Goal: Task Accomplishment & Management: Complete application form

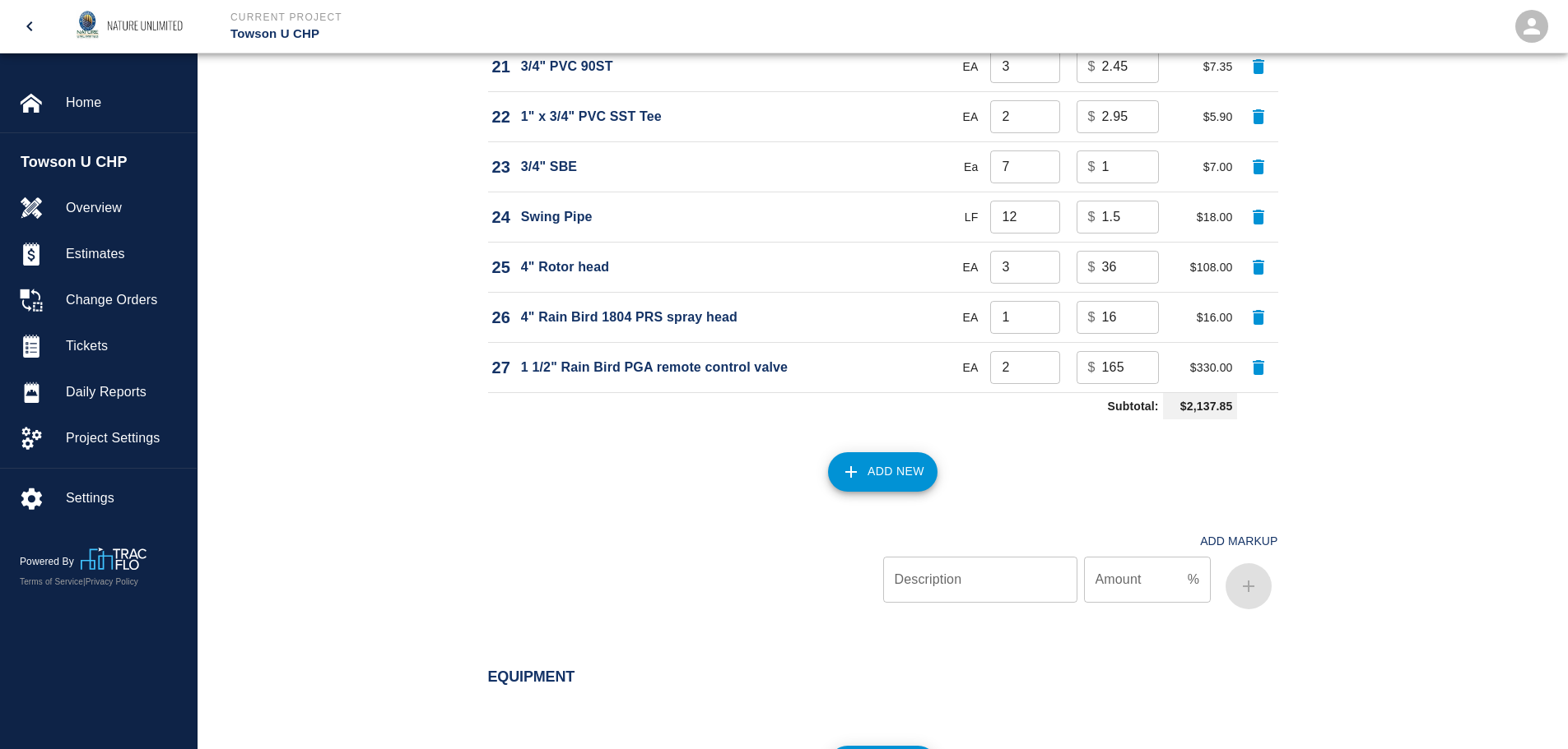
scroll to position [2373, 0]
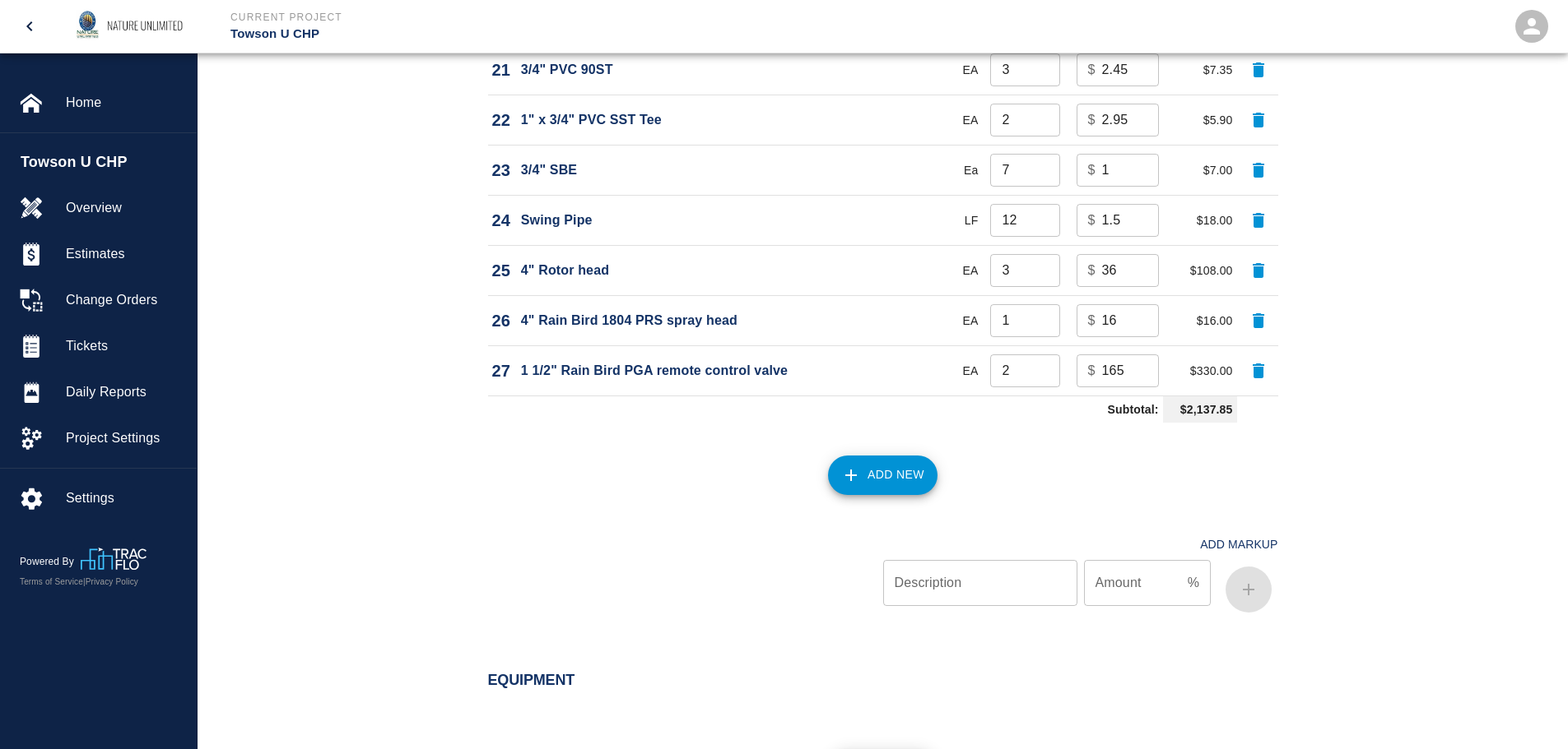
click at [876, 476] on button "Add New" at bounding box center [883, 475] width 109 height 39
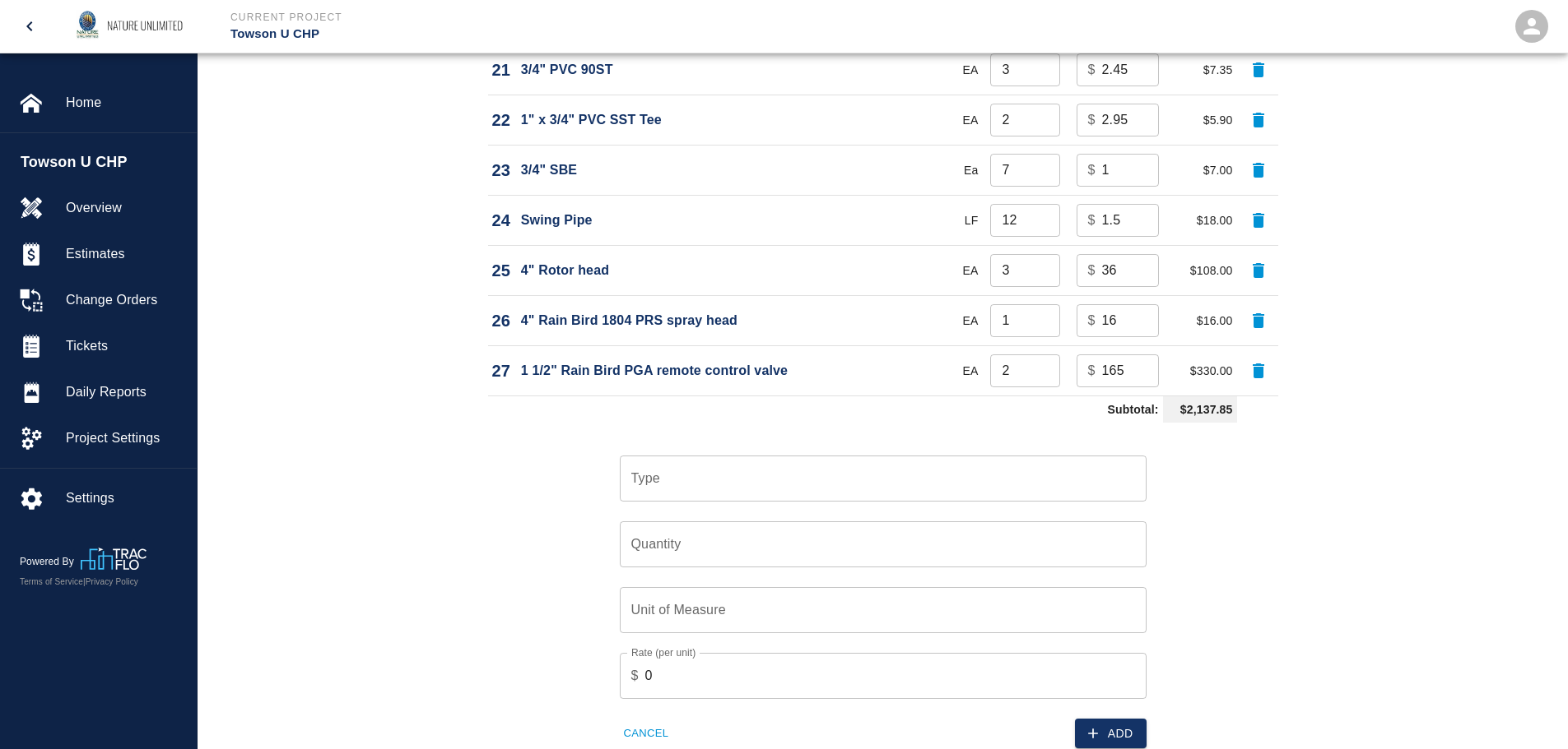
click at [876, 476] on input "Type" at bounding box center [882, 479] width 511 height 32
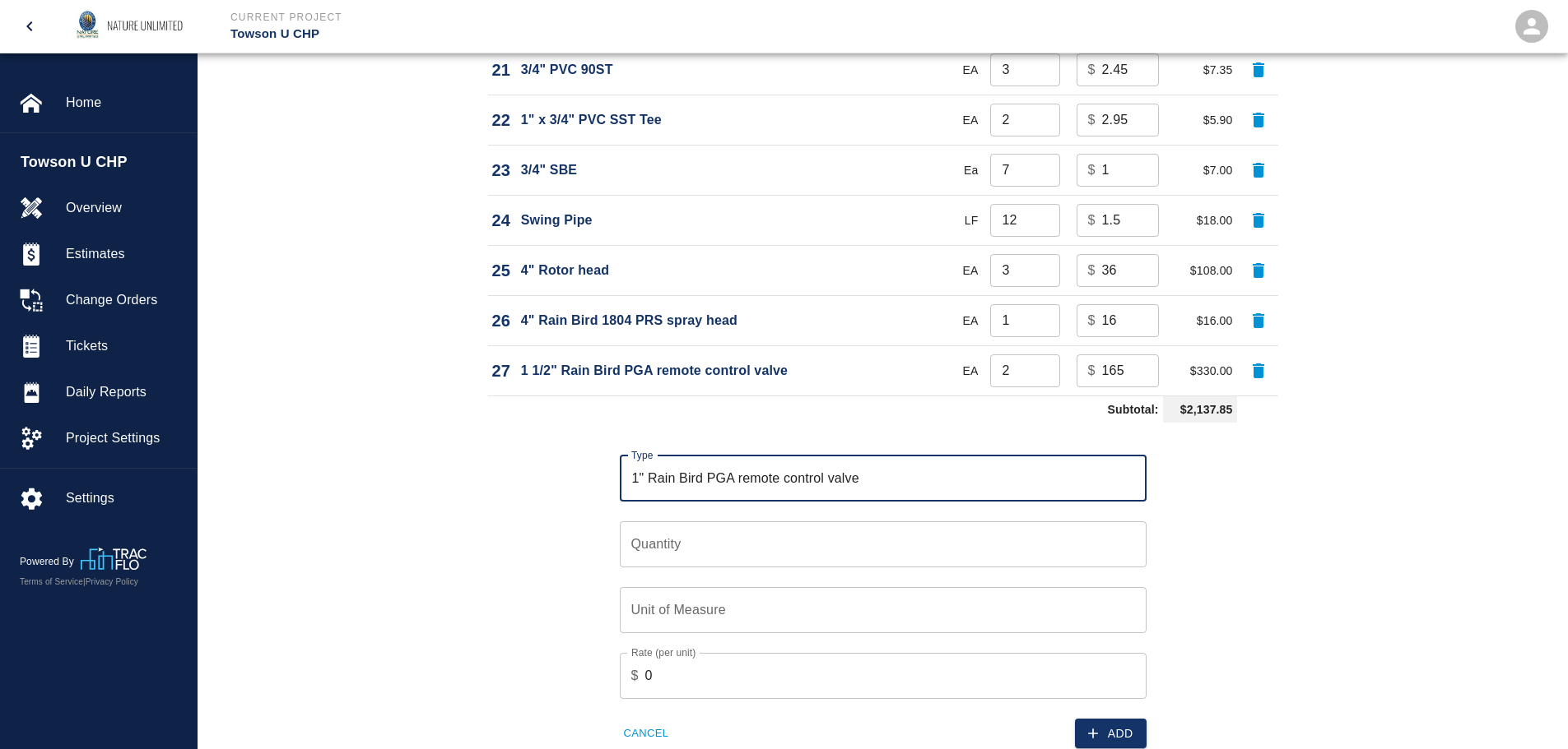
type input "1" Rain Bird PGA remote control valve"
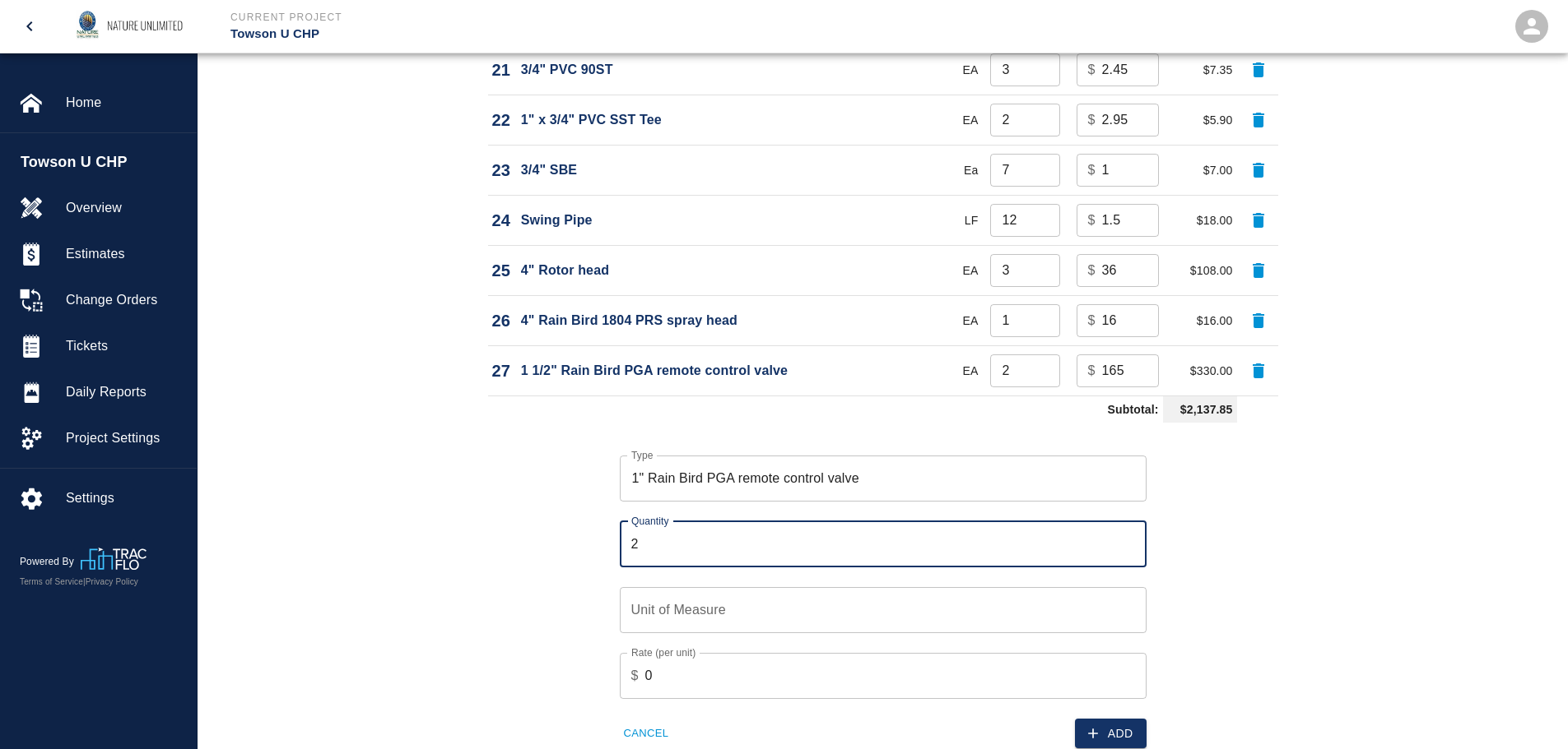
type input "2"
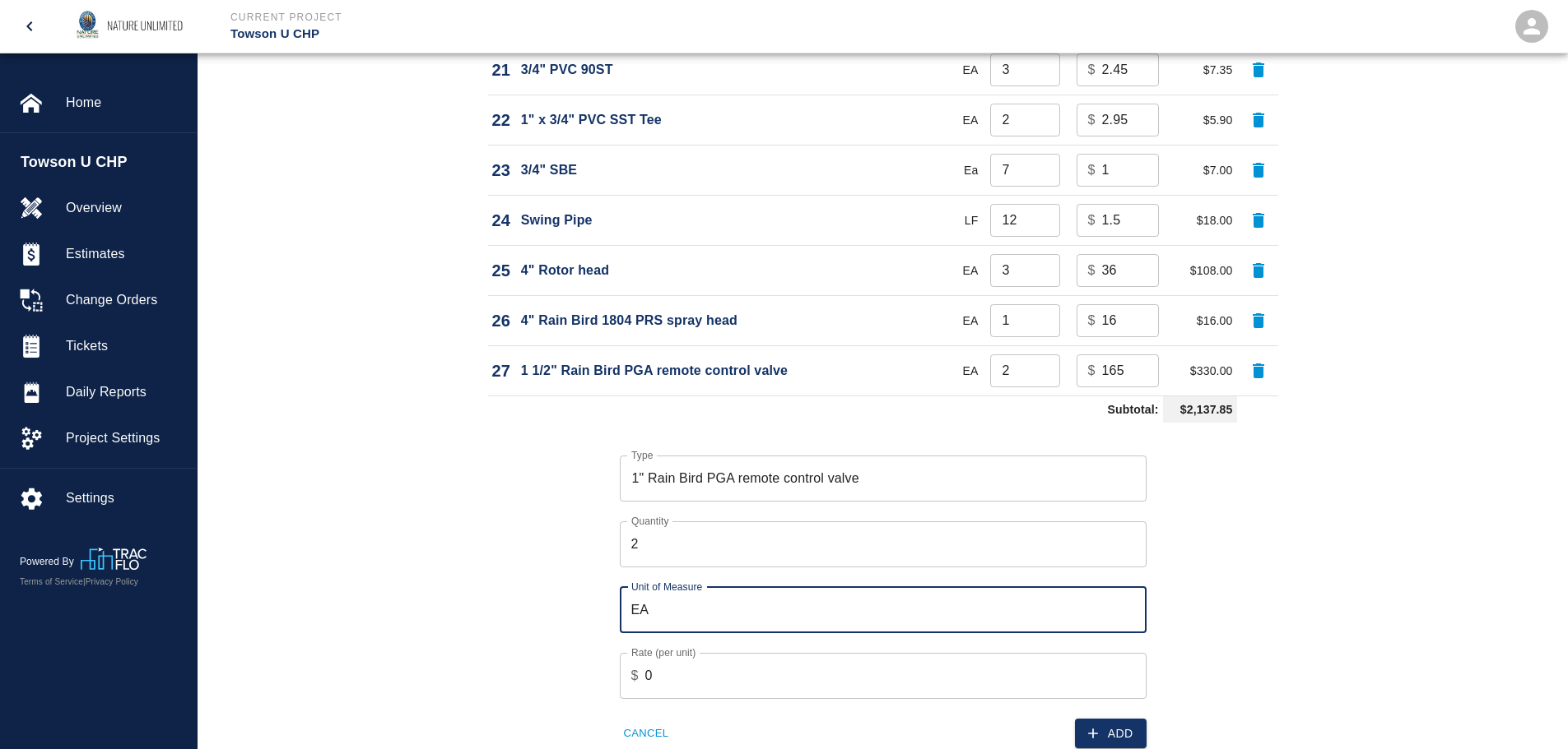
type input "EA"
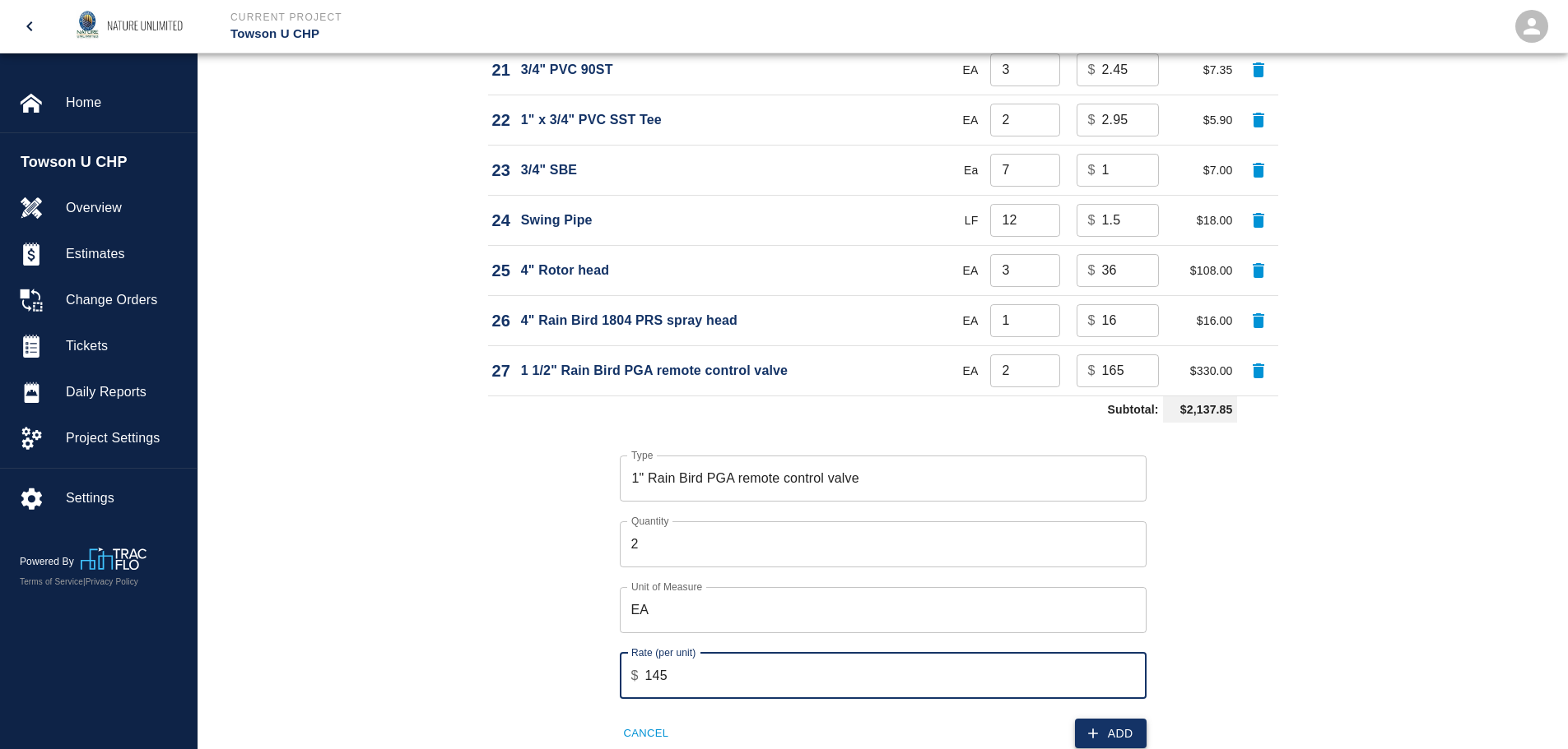
type input "145"
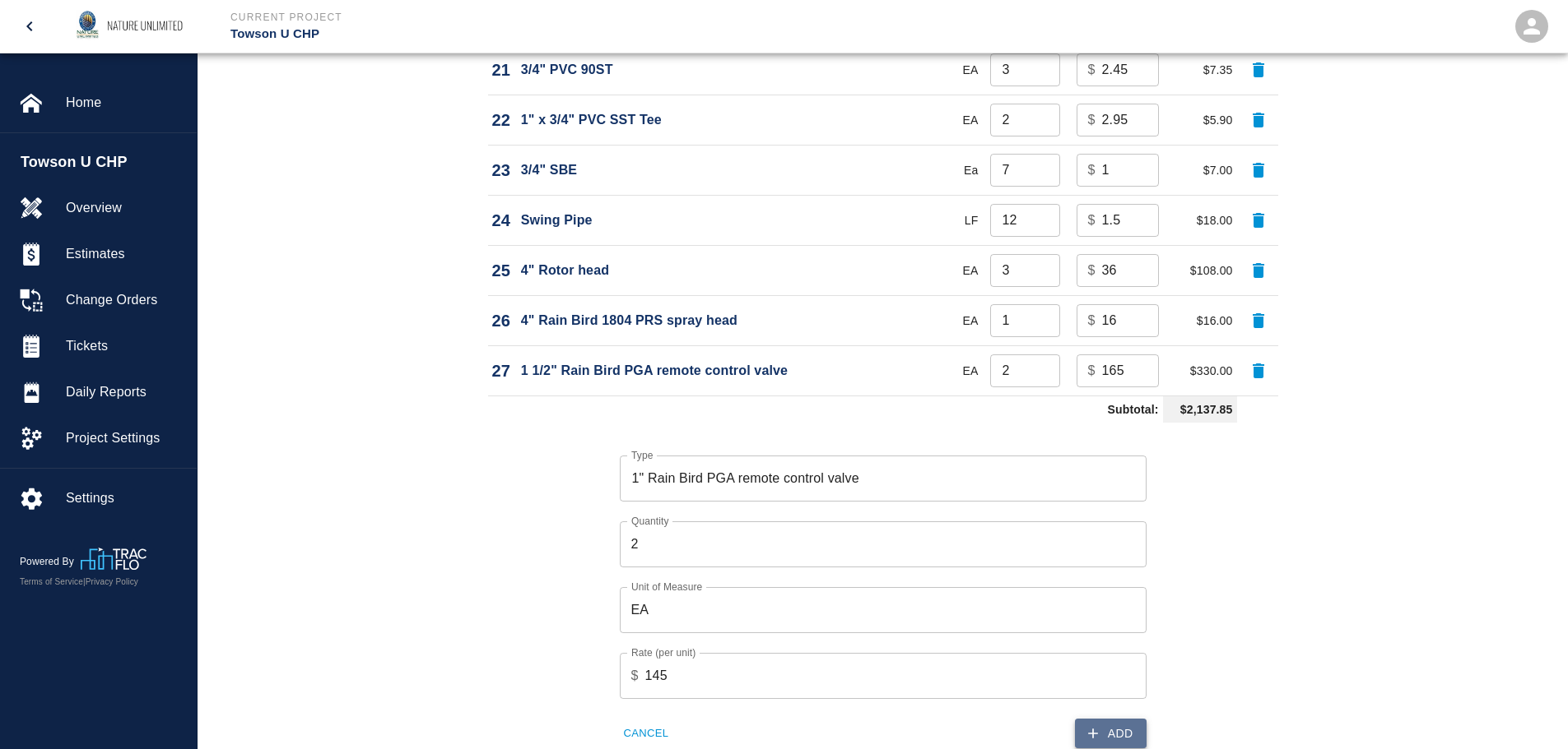
click at [1125, 735] on button "Add" at bounding box center [1110, 734] width 72 height 31
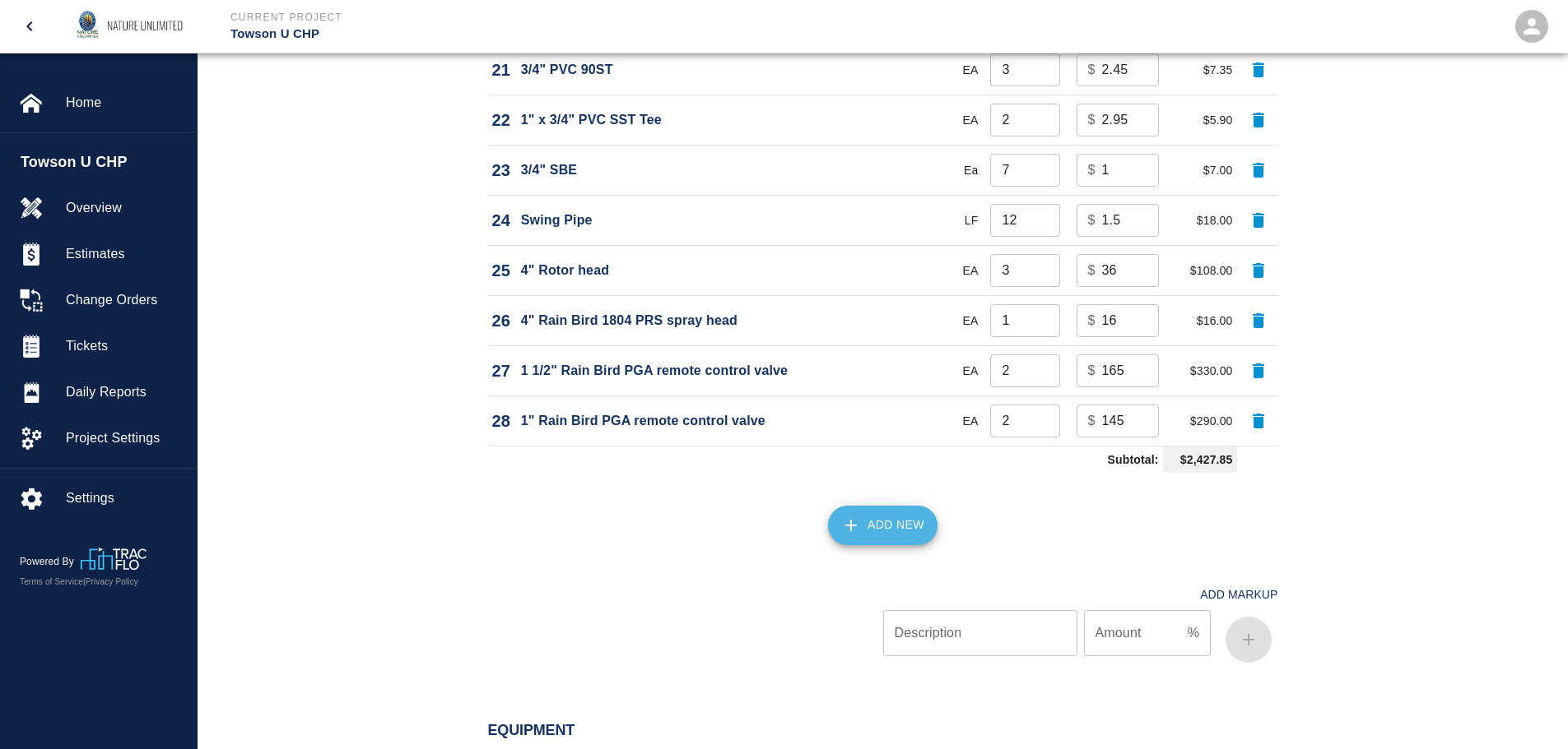
click at [881, 528] on button "Add New" at bounding box center [883, 525] width 109 height 39
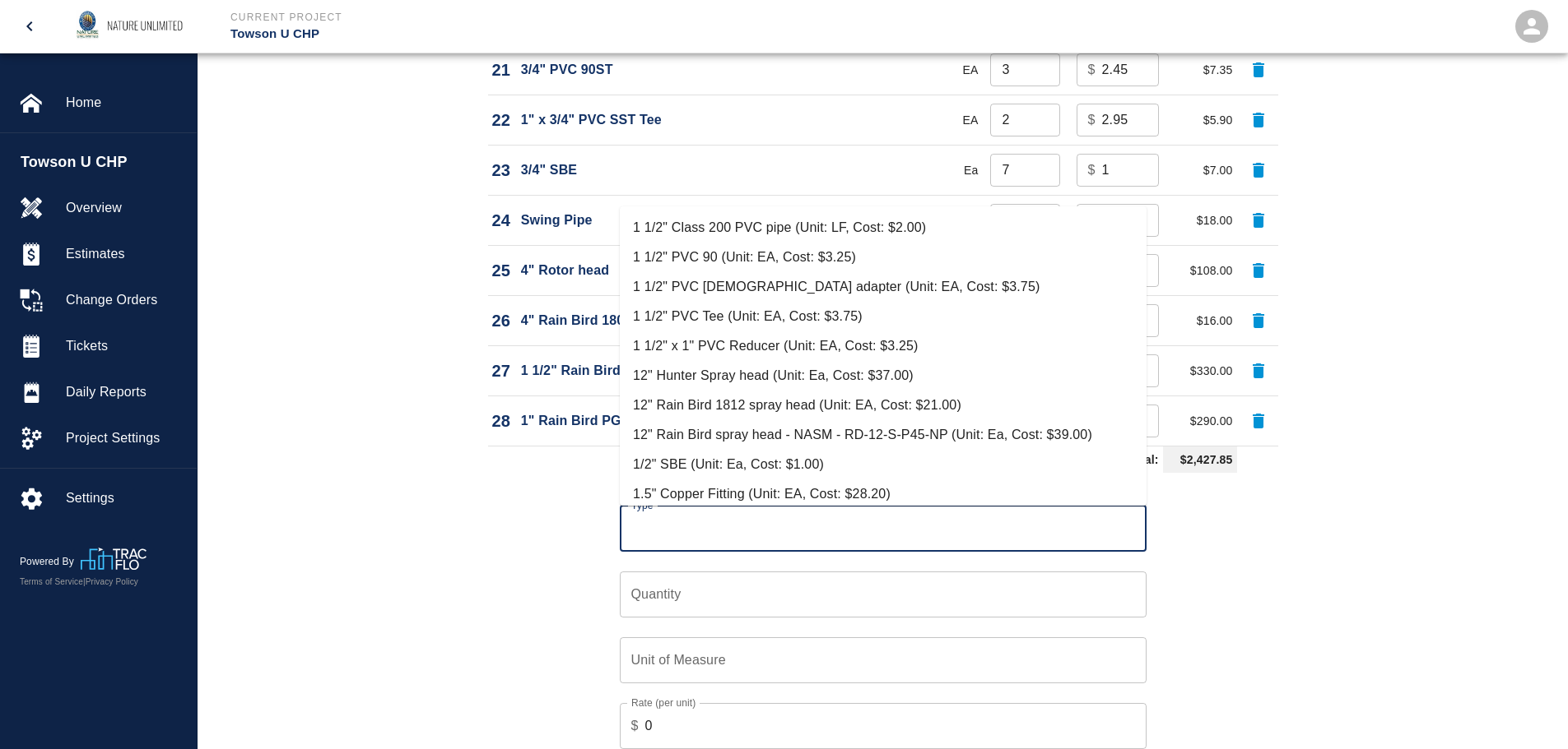
click at [881, 528] on input "Type" at bounding box center [882, 528] width 511 height 32
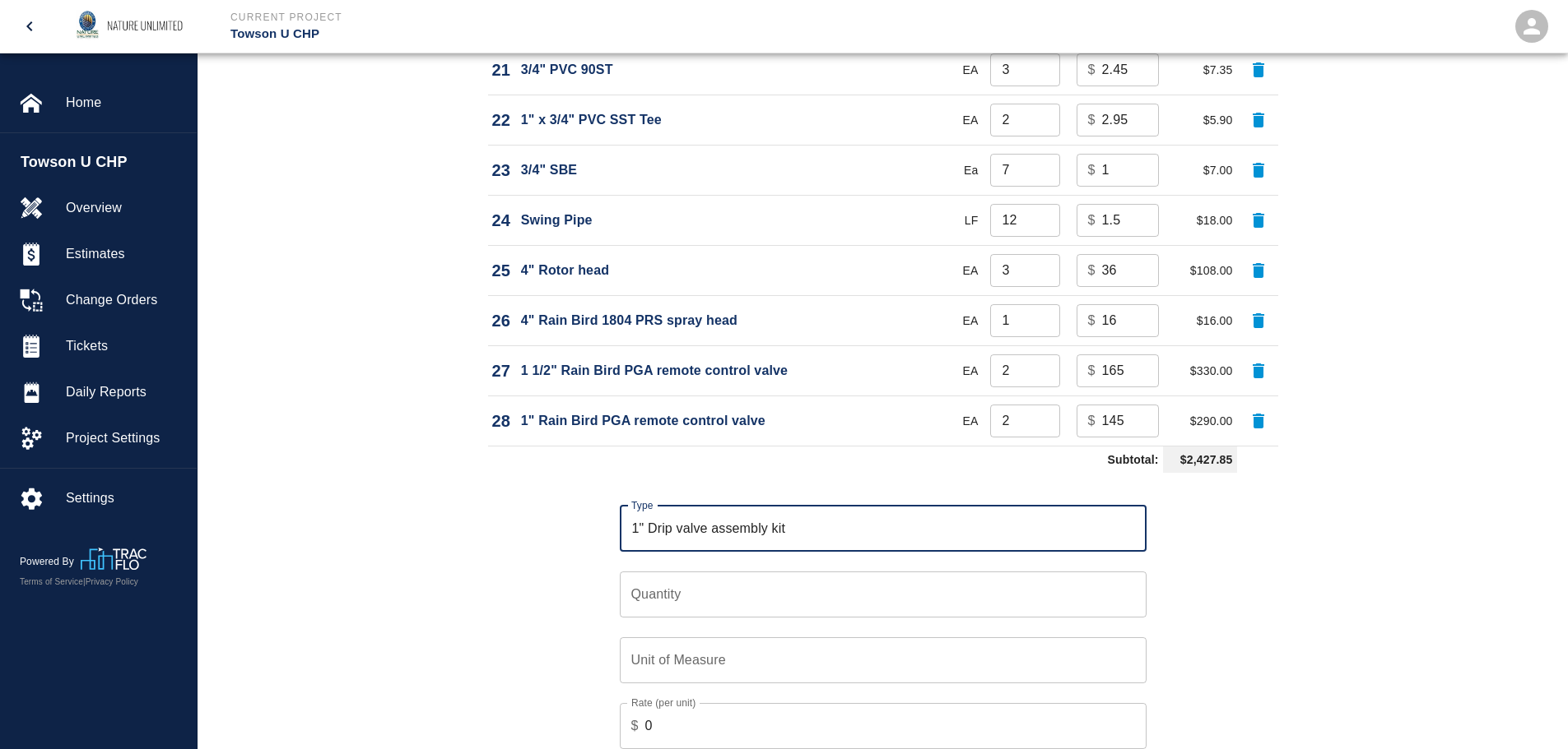
type input "1" Drip valve assembly kit"
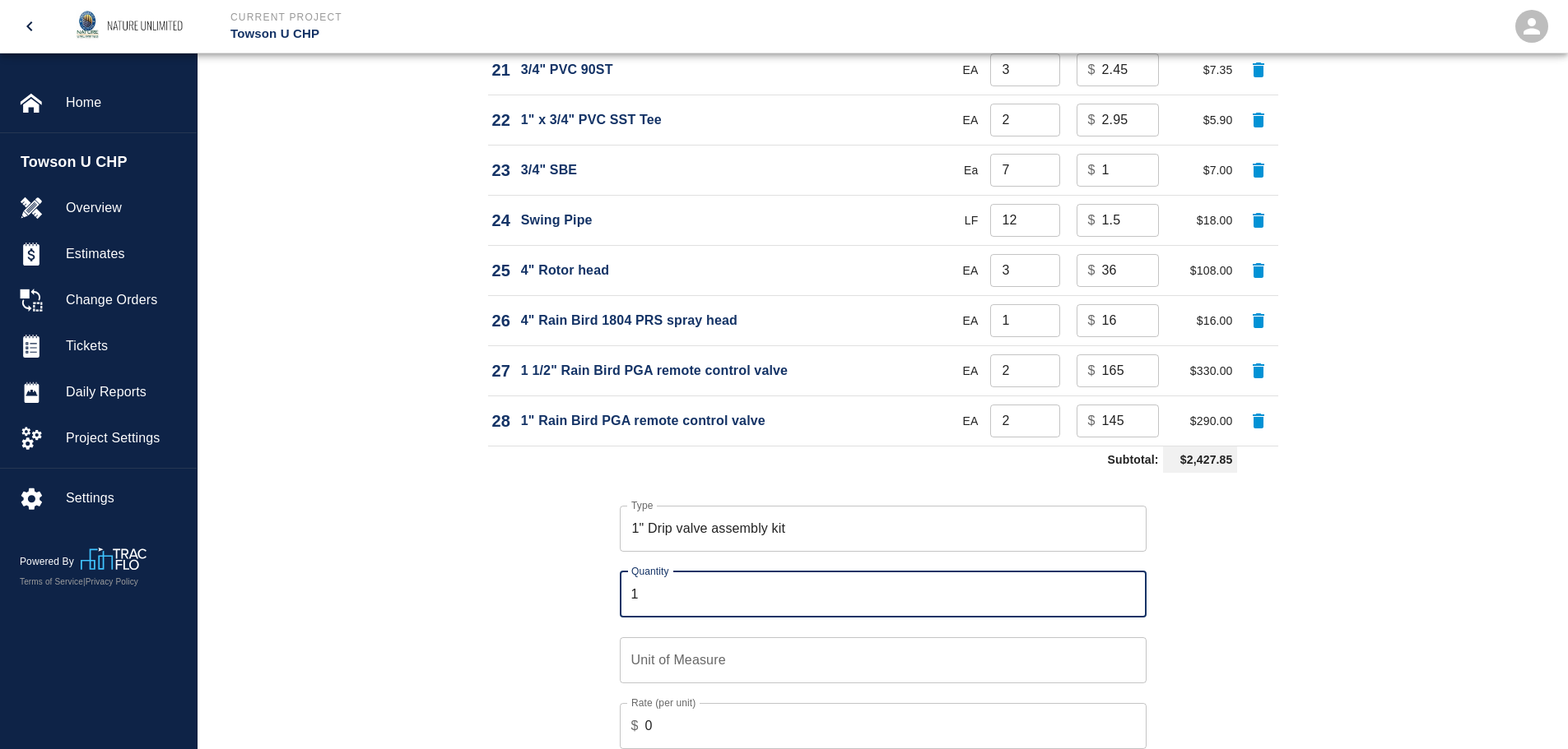
type input "1"
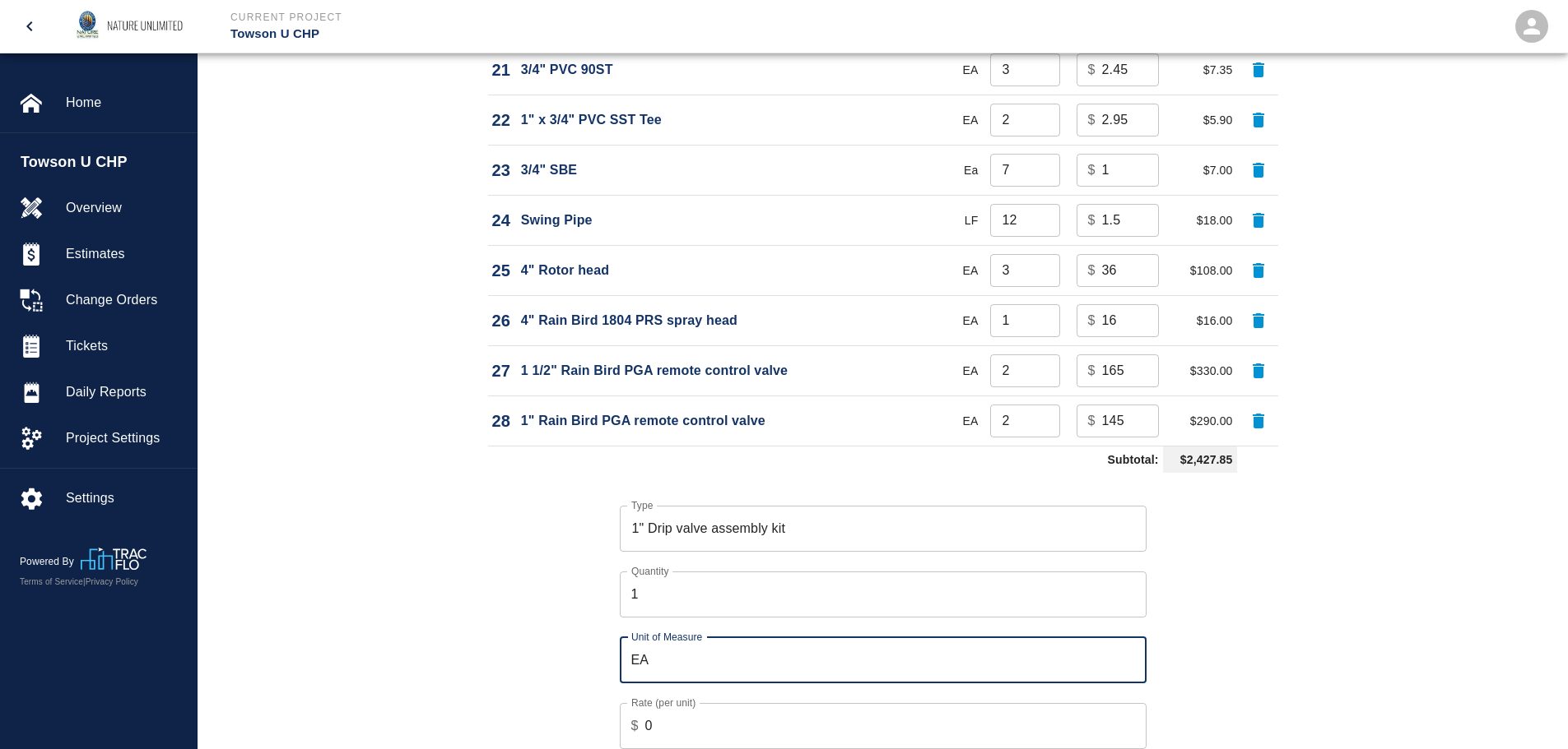
type input "EA"
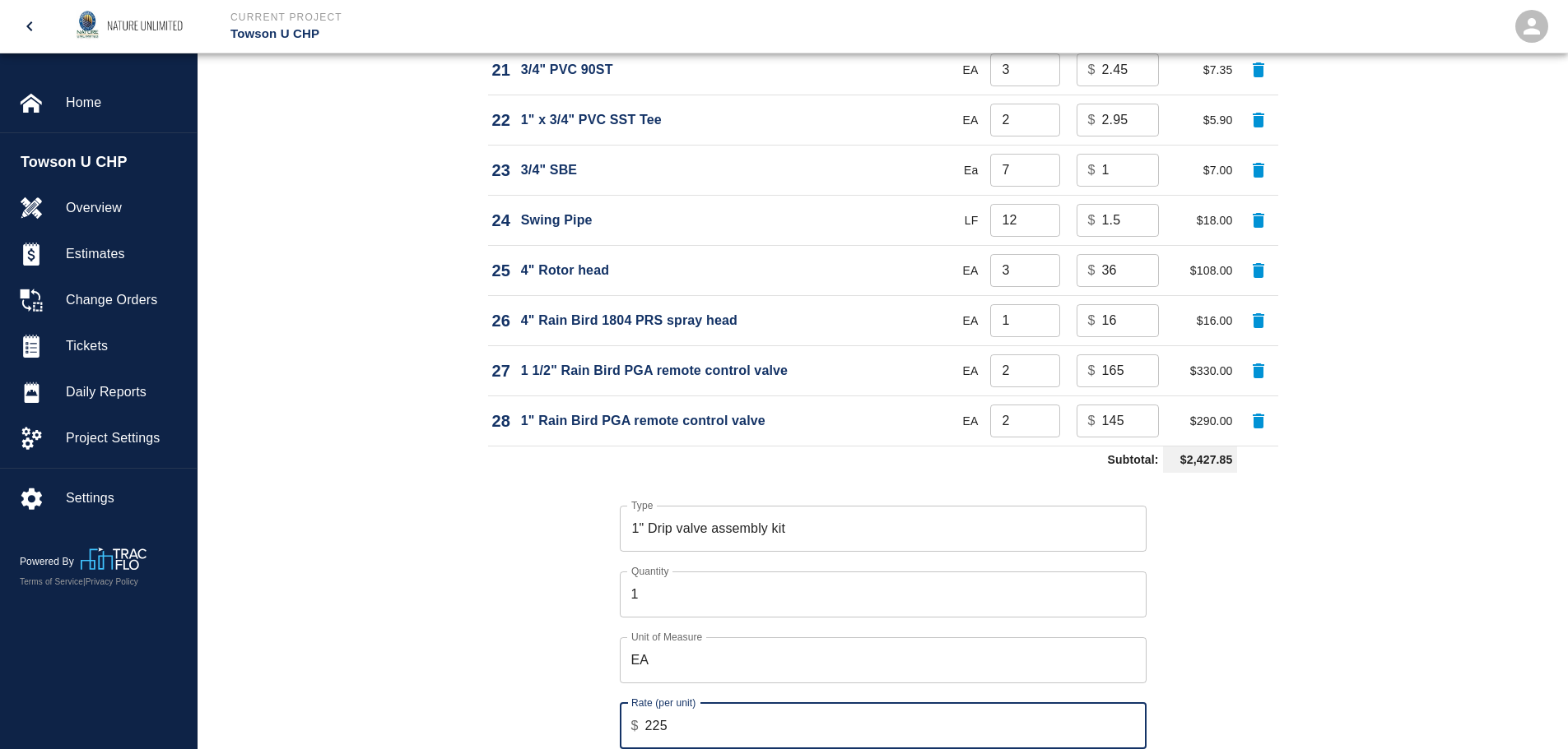
type input "225"
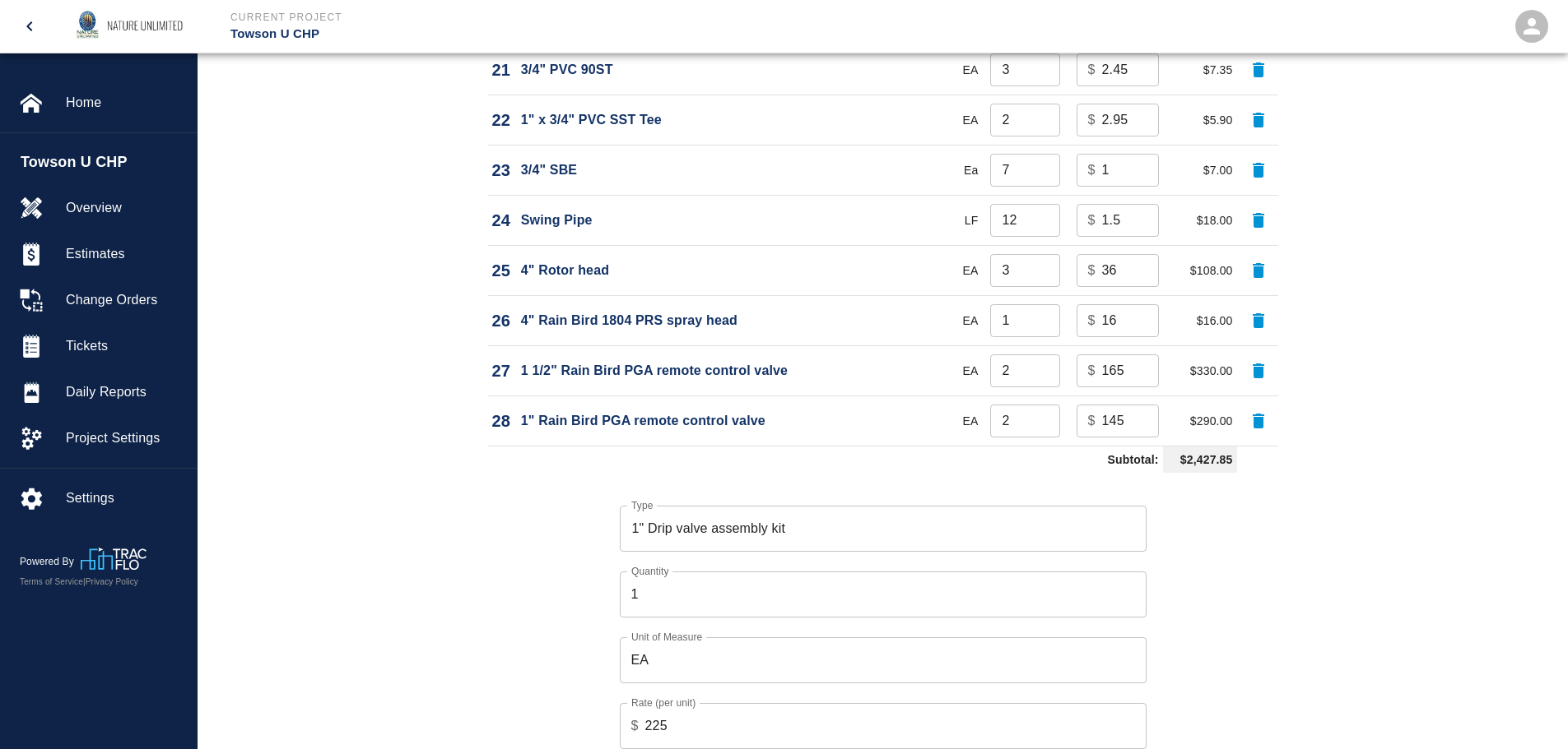
scroll to position [2781, 0]
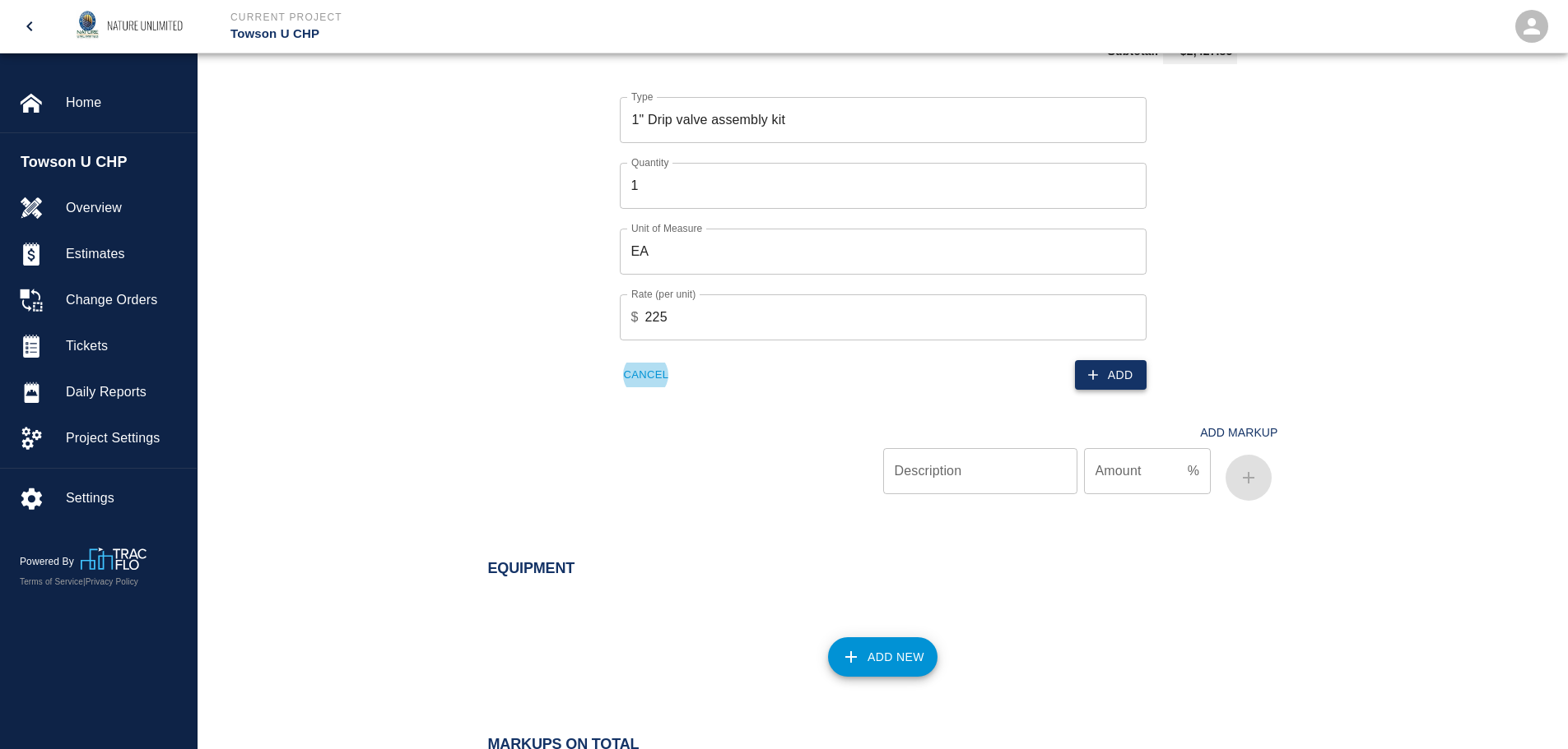
click at [1097, 361] on button "Add" at bounding box center [1110, 376] width 72 height 31
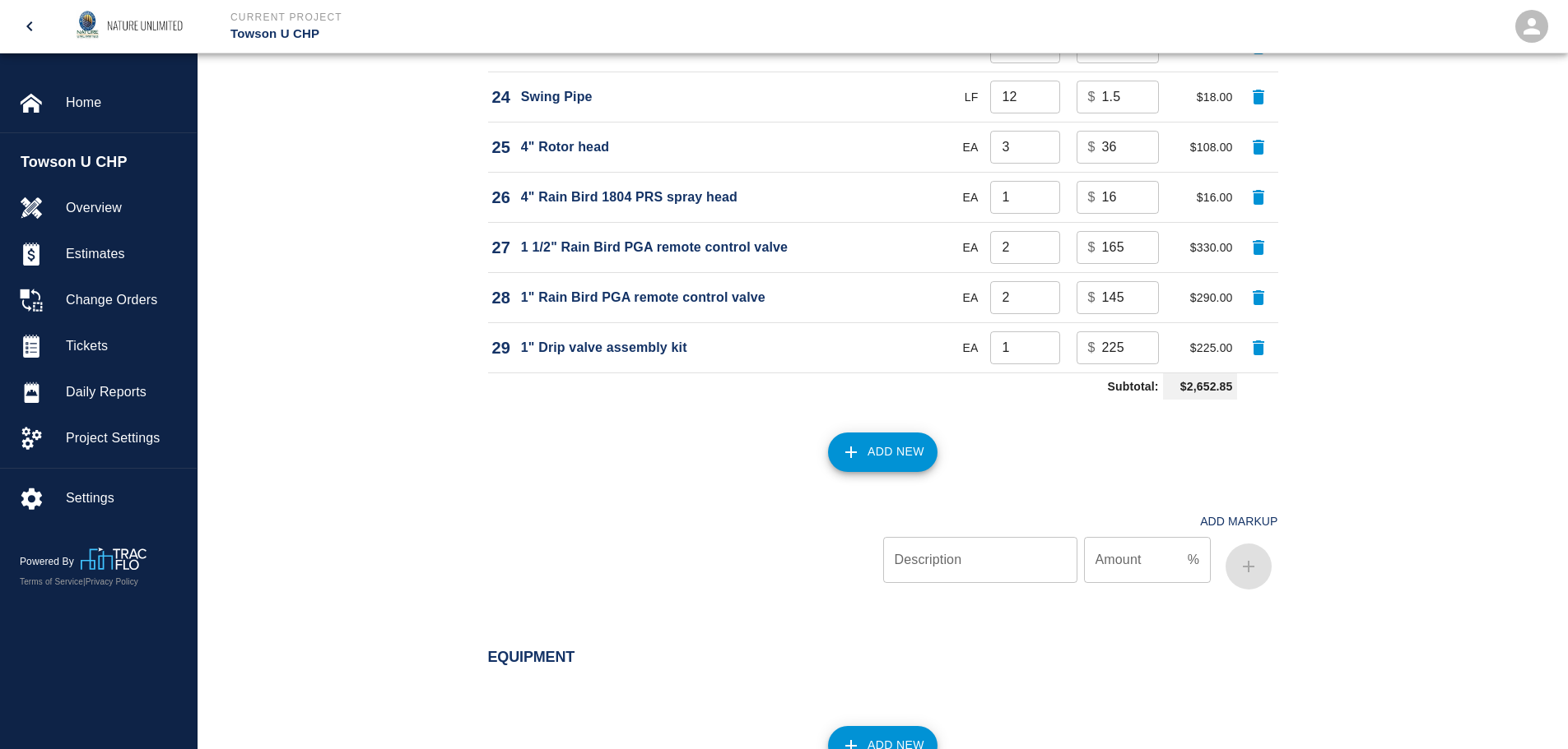
scroll to position [2452, 0]
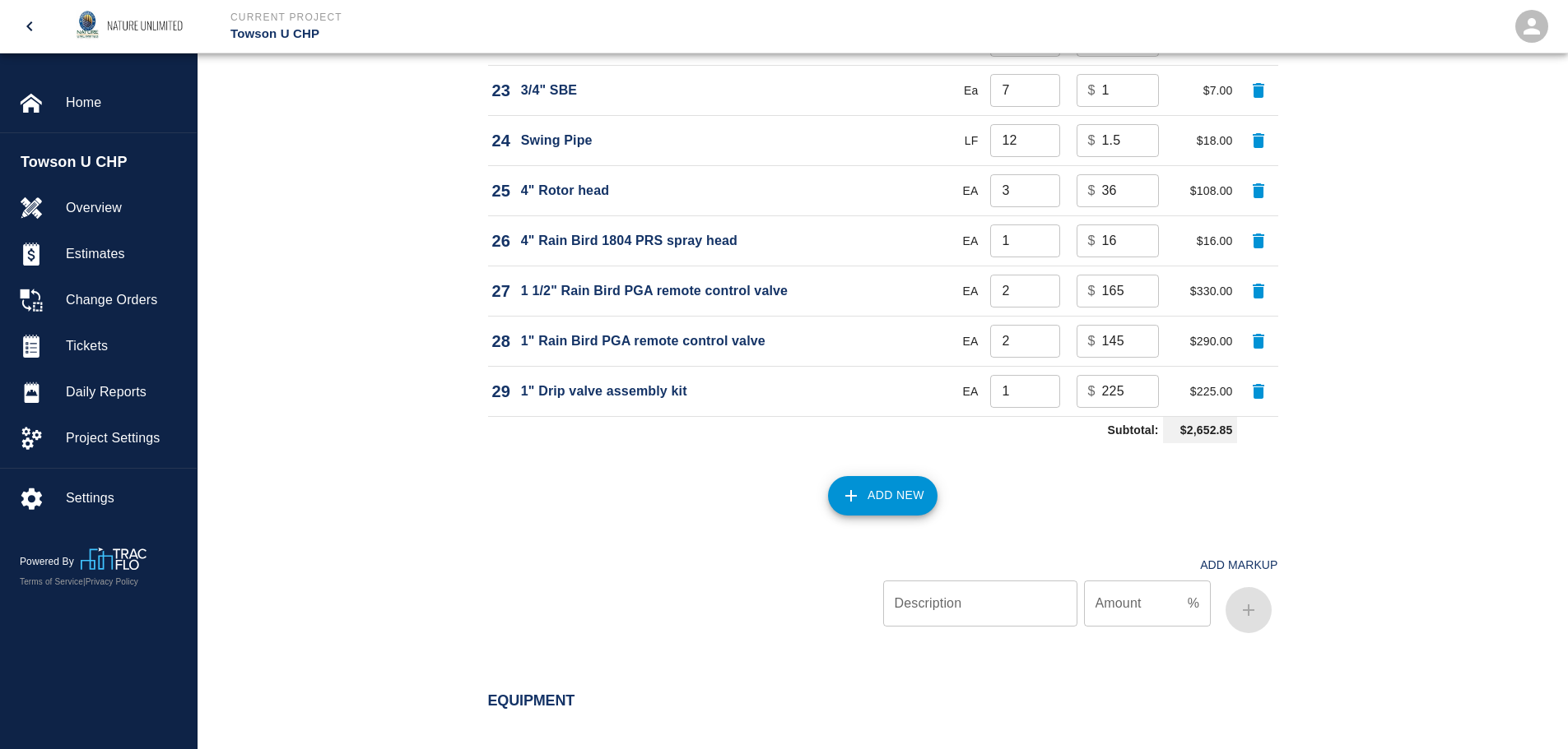
click at [901, 500] on button "Add New" at bounding box center [883, 496] width 109 height 39
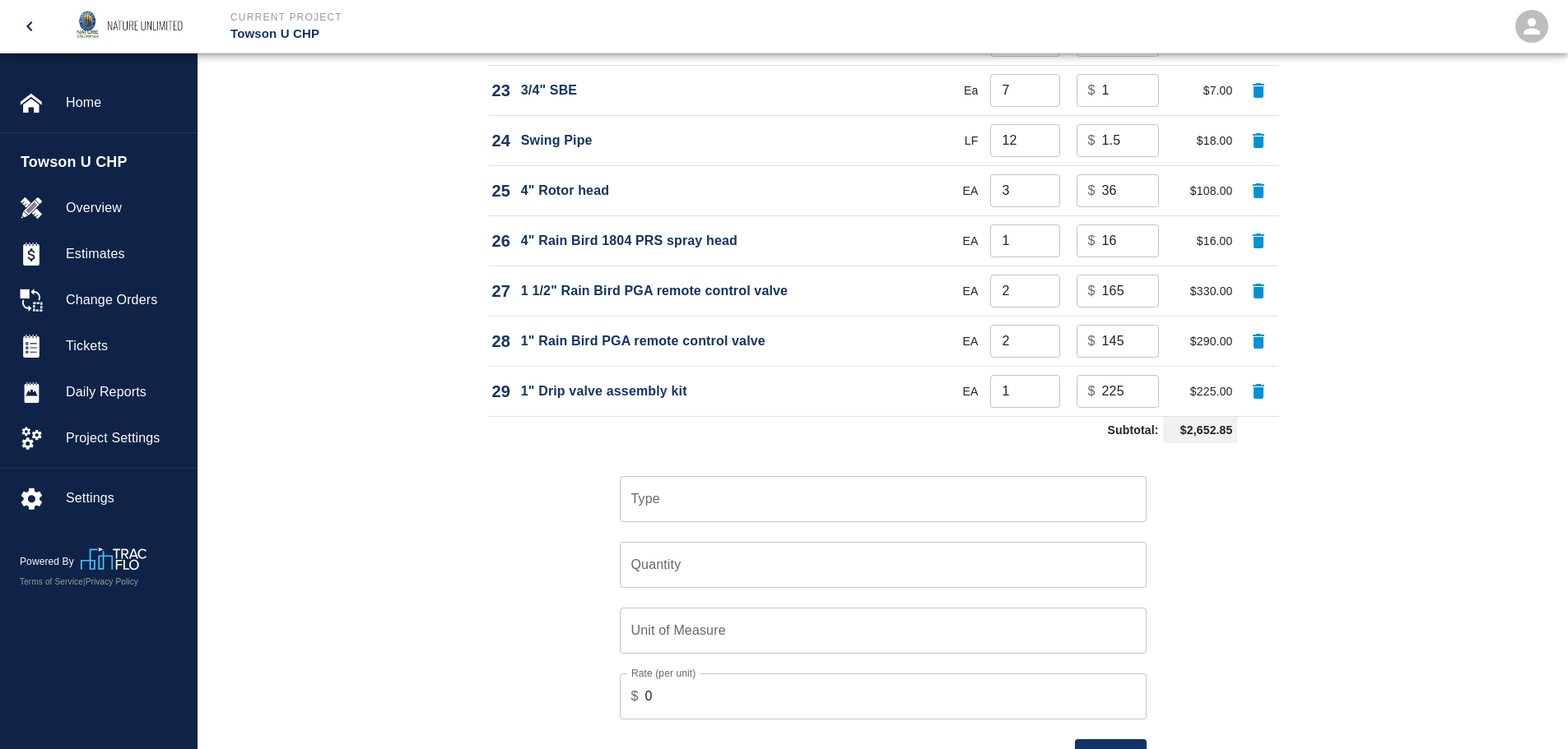
click at [901, 500] on input "Type" at bounding box center [882, 499] width 511 height 32
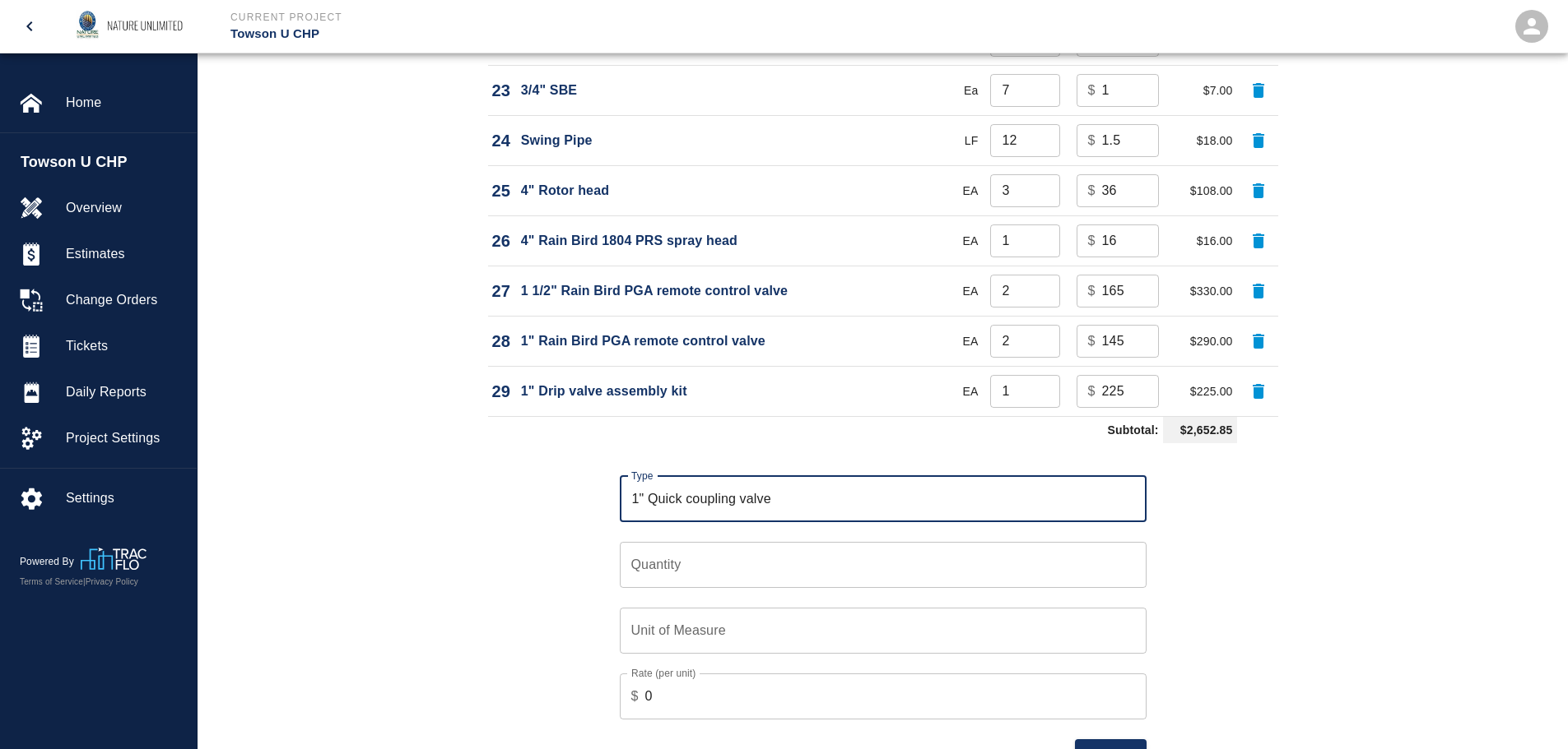
type input "1" Quick coupling valve"
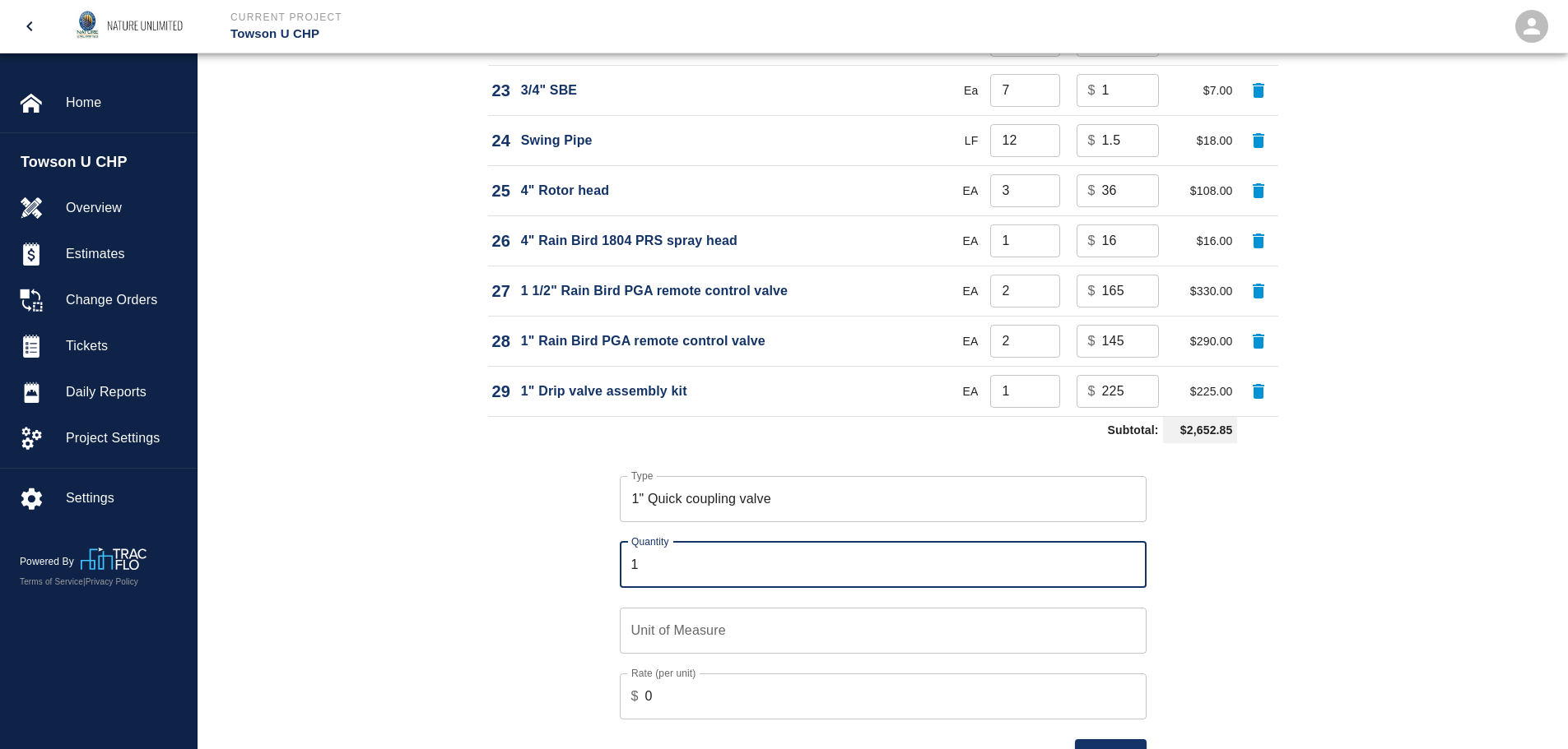
type input "1"
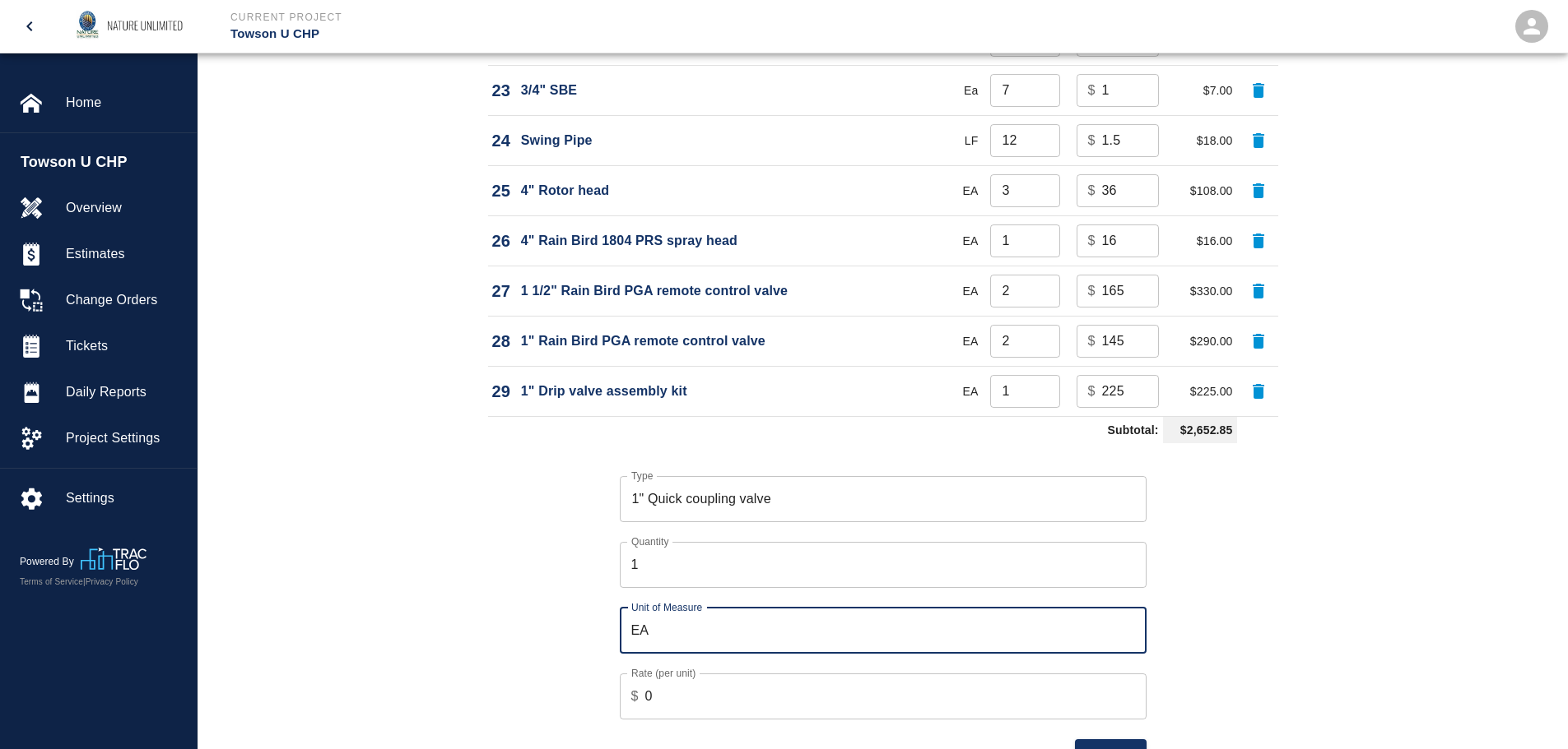
type input "EA"
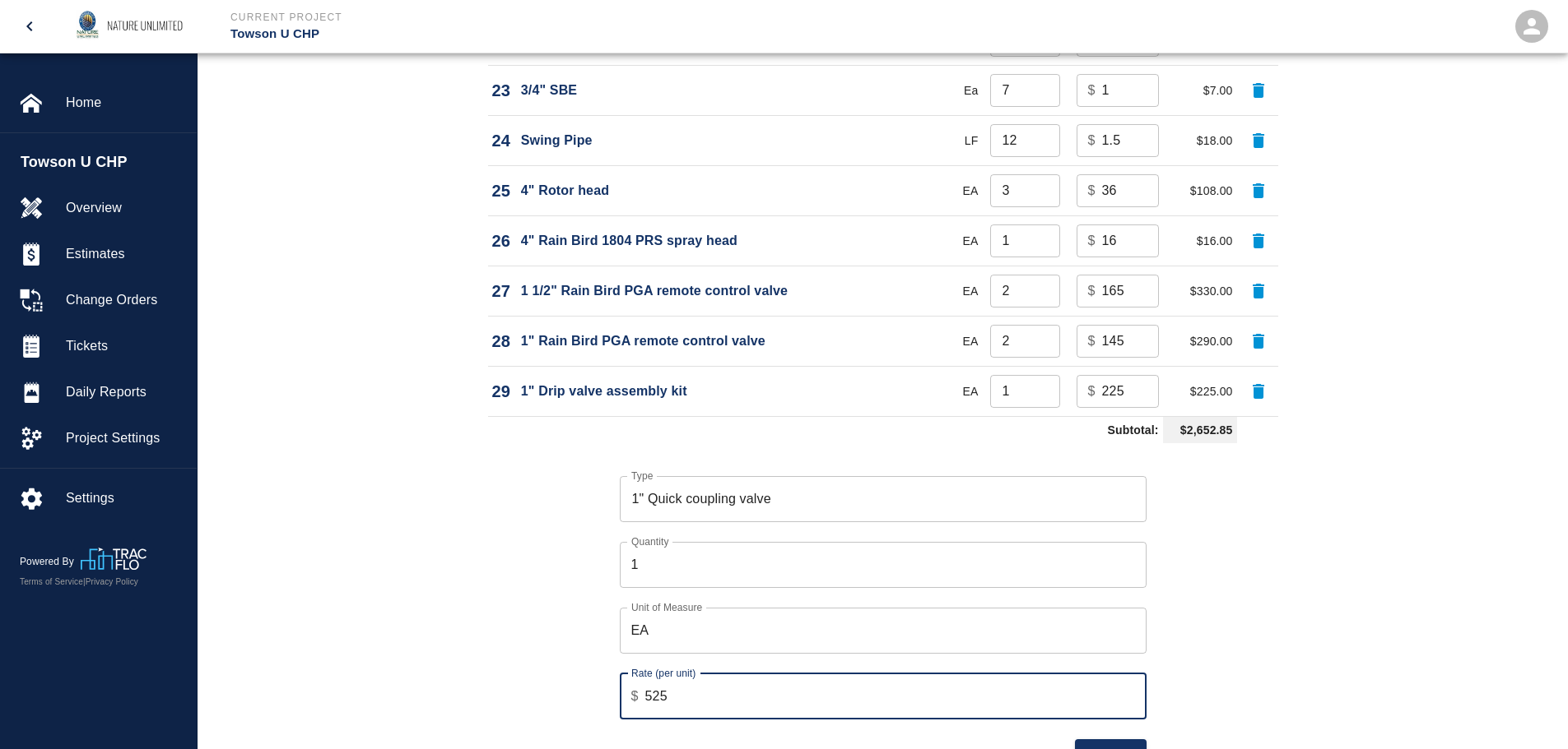
type input "525"
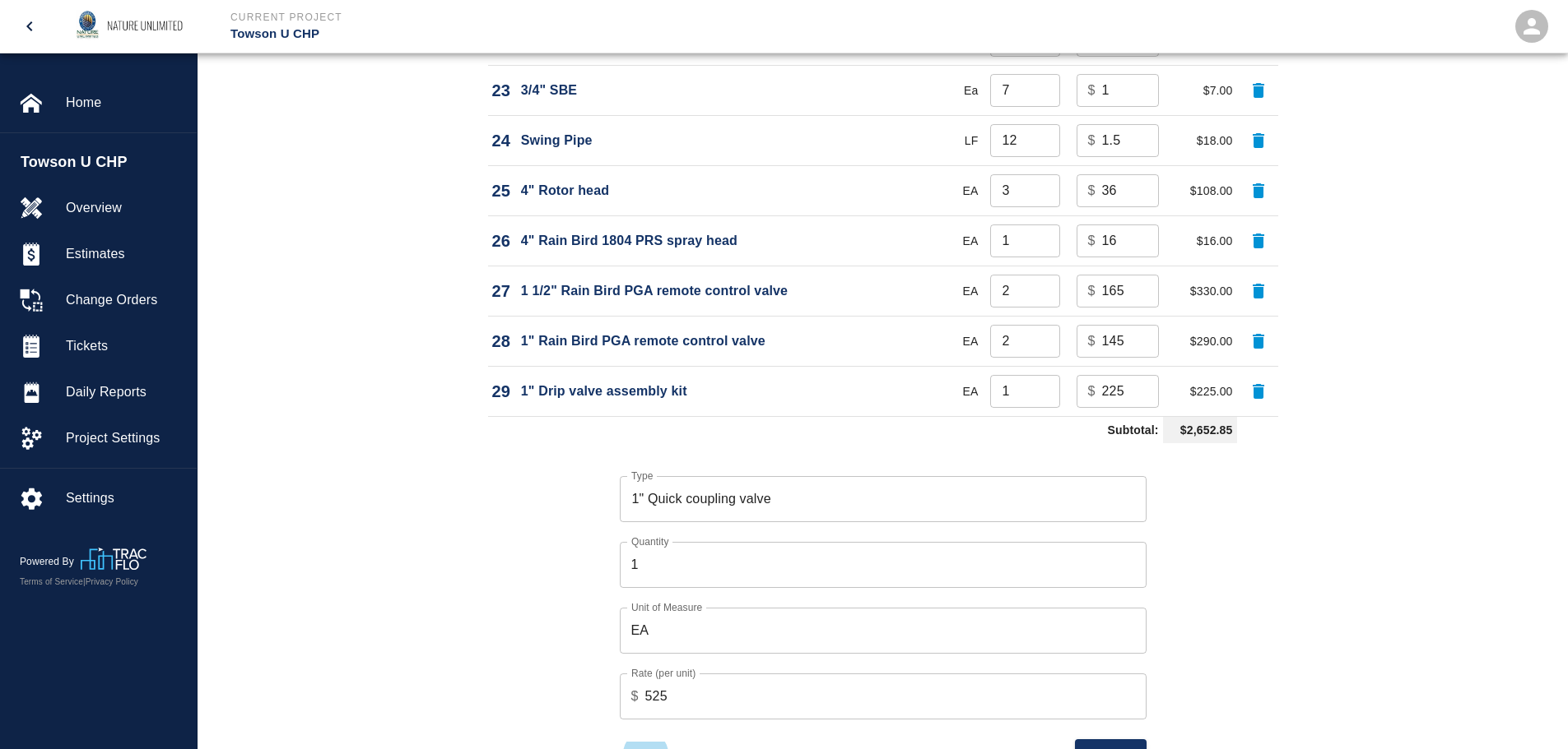
scroll to position [2469, 0]
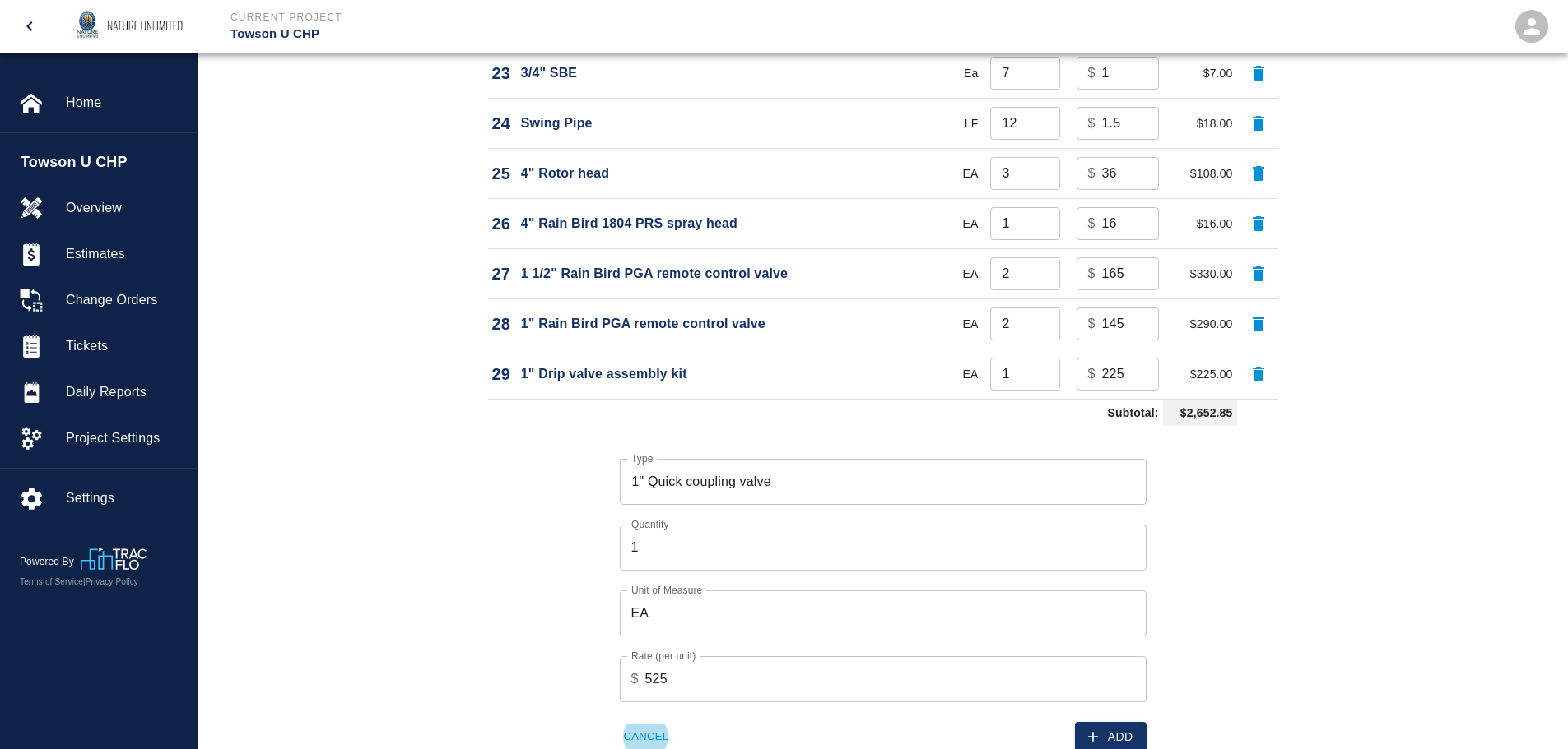
click at [1122, 730] on button "Add" at bounding box center [1110, 737] width 72 height 31
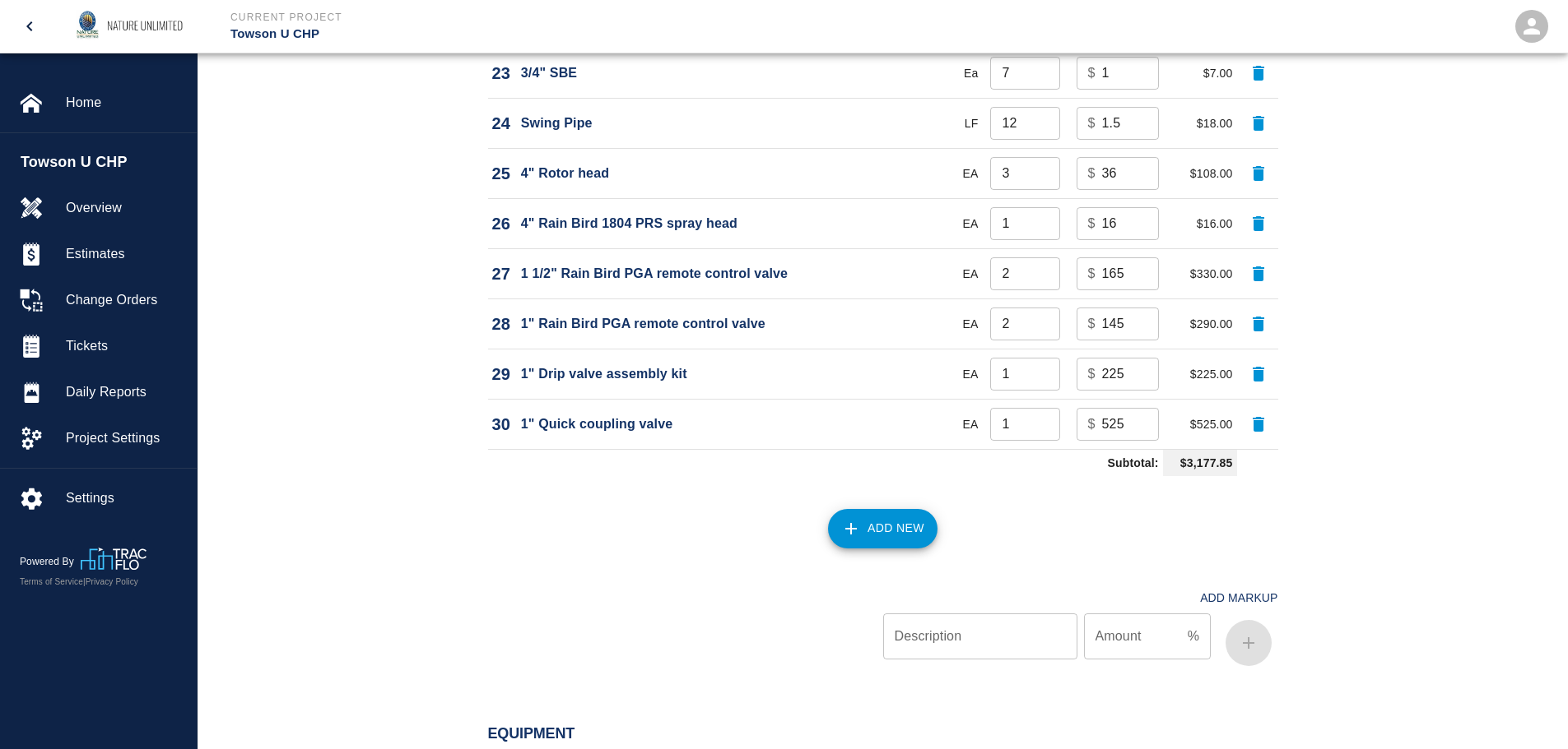
click at [859, 526] on icon "button" at bounding box center [850, 528] width 20 height 20
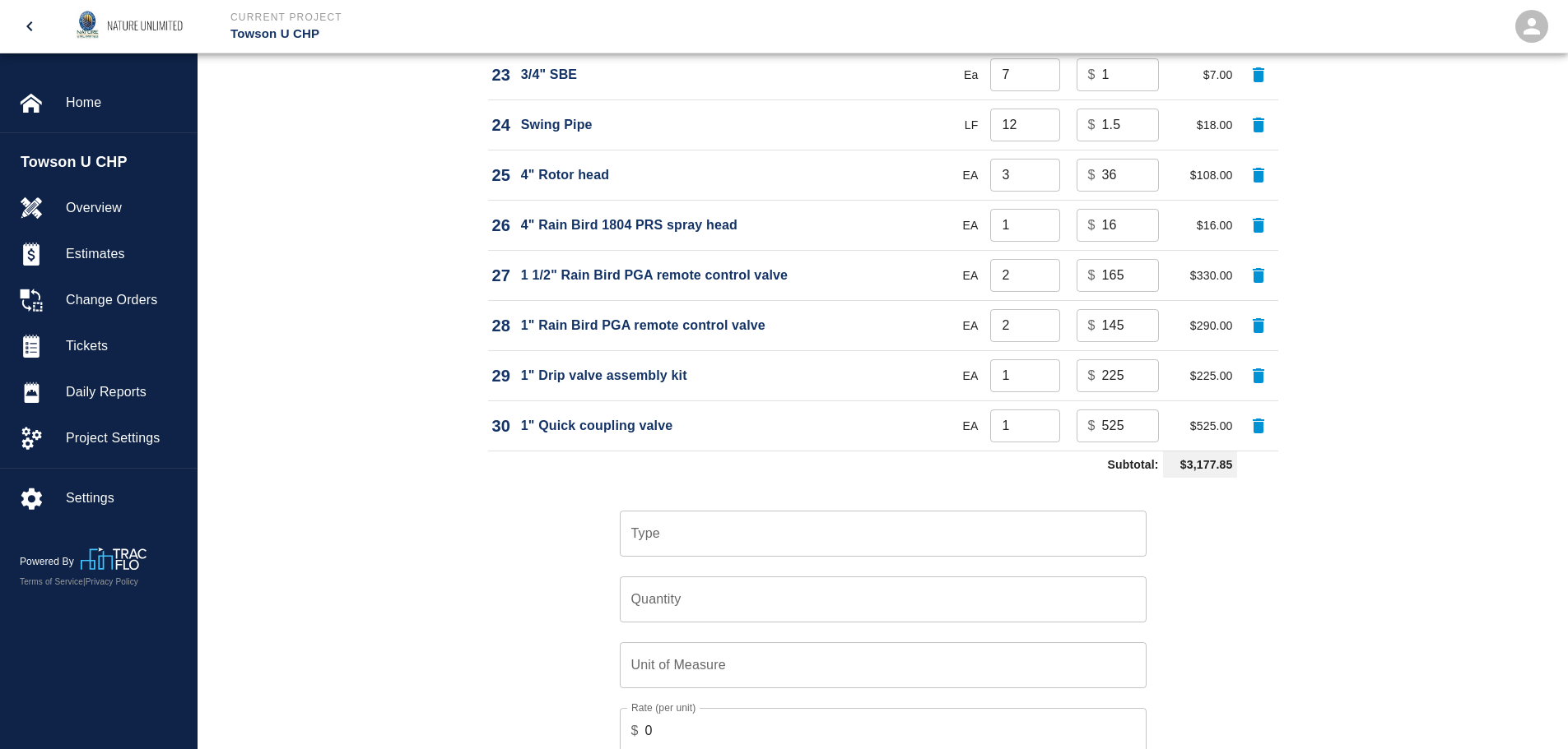
scroll to position [2472, 0]
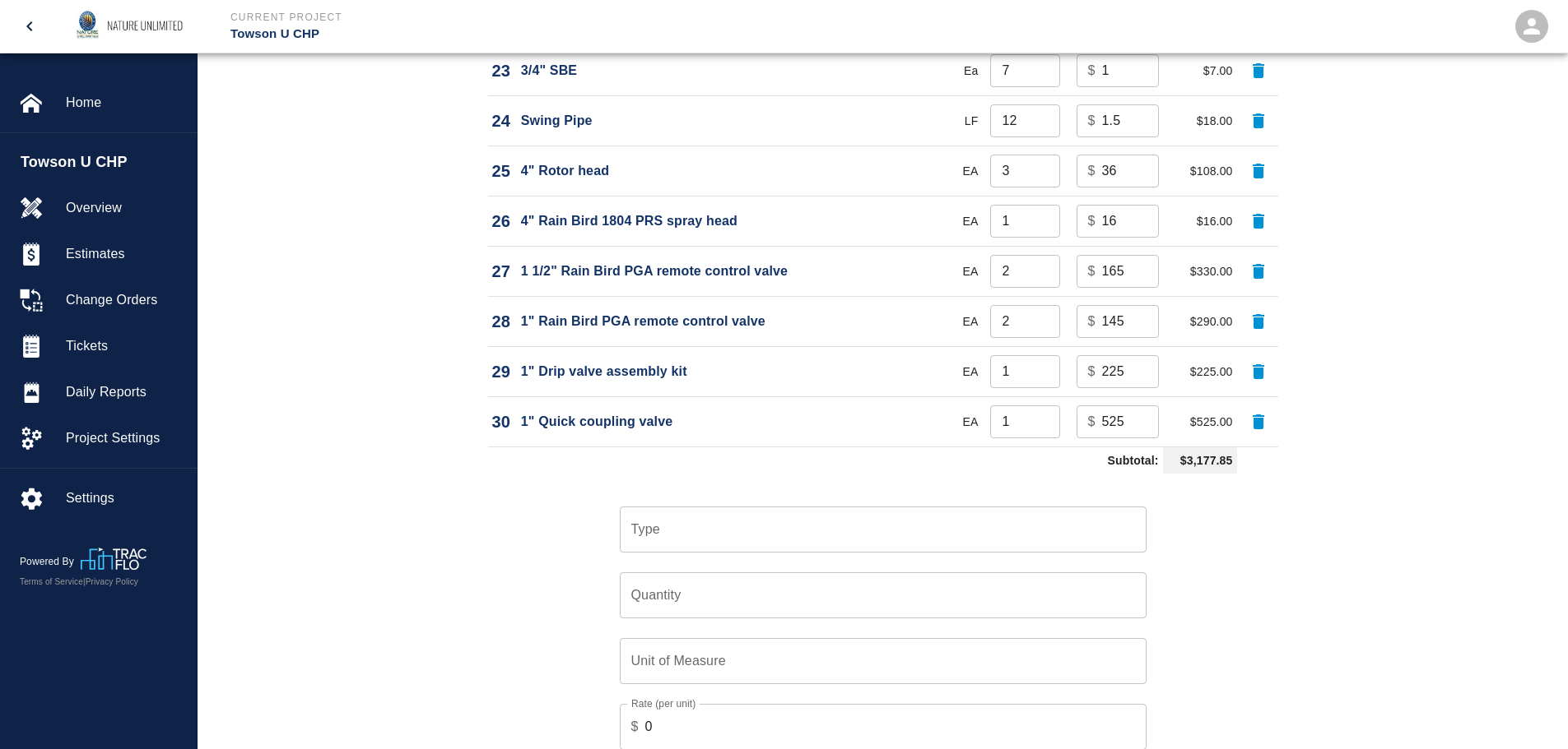
click at [715, 536] on input "Type" at bounding box center [882, 529] width 511 height 32
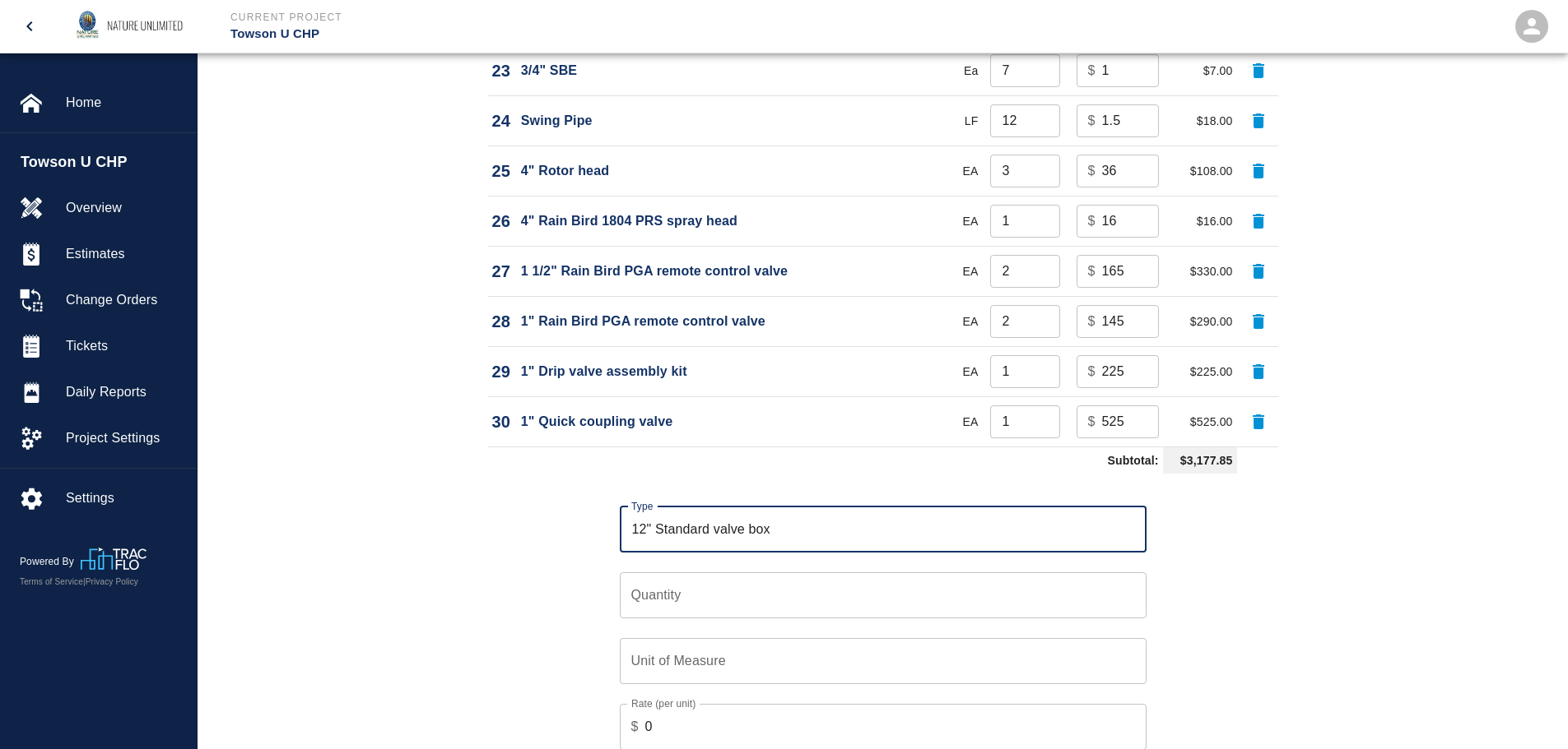
type input "12" Standard valve box"
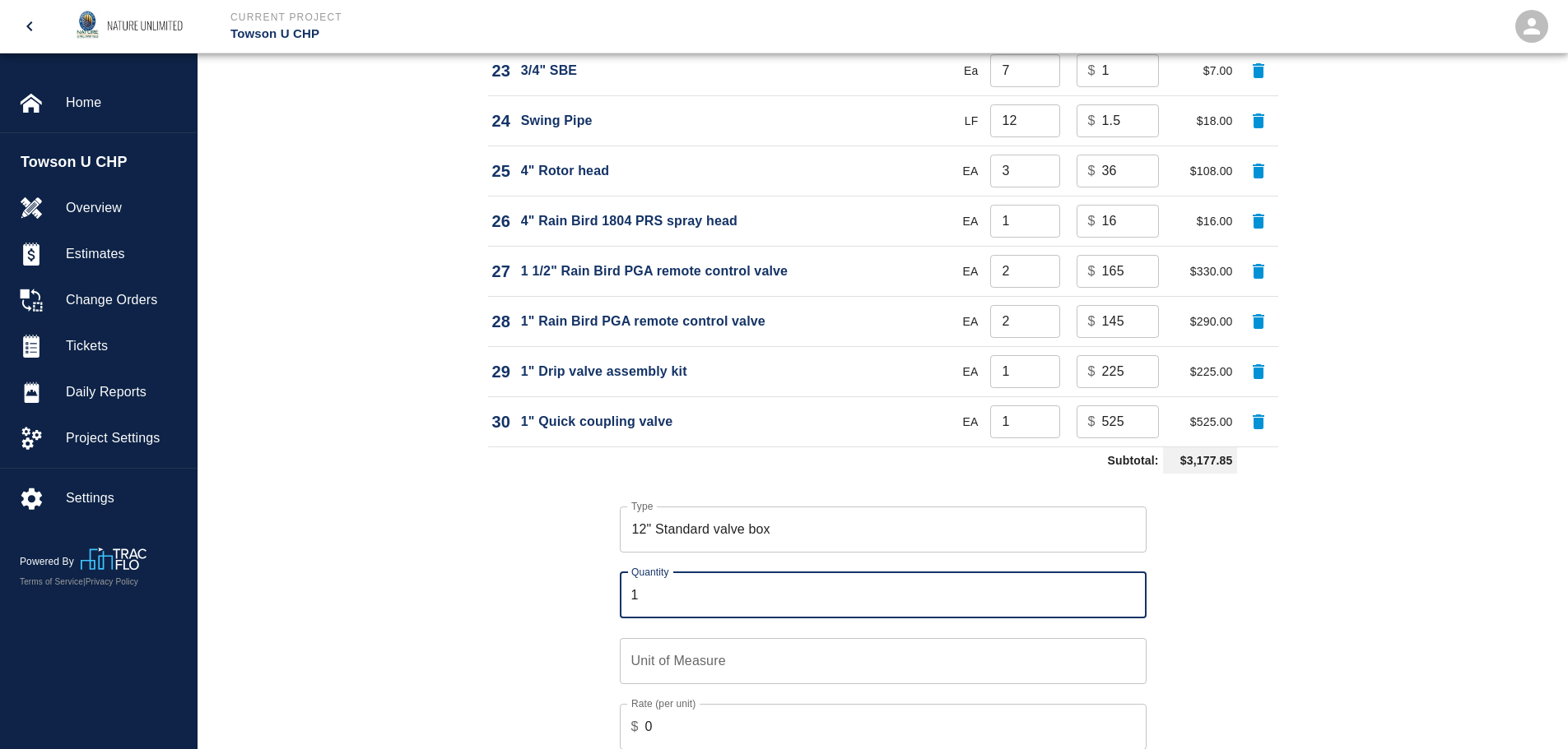
type input "1"
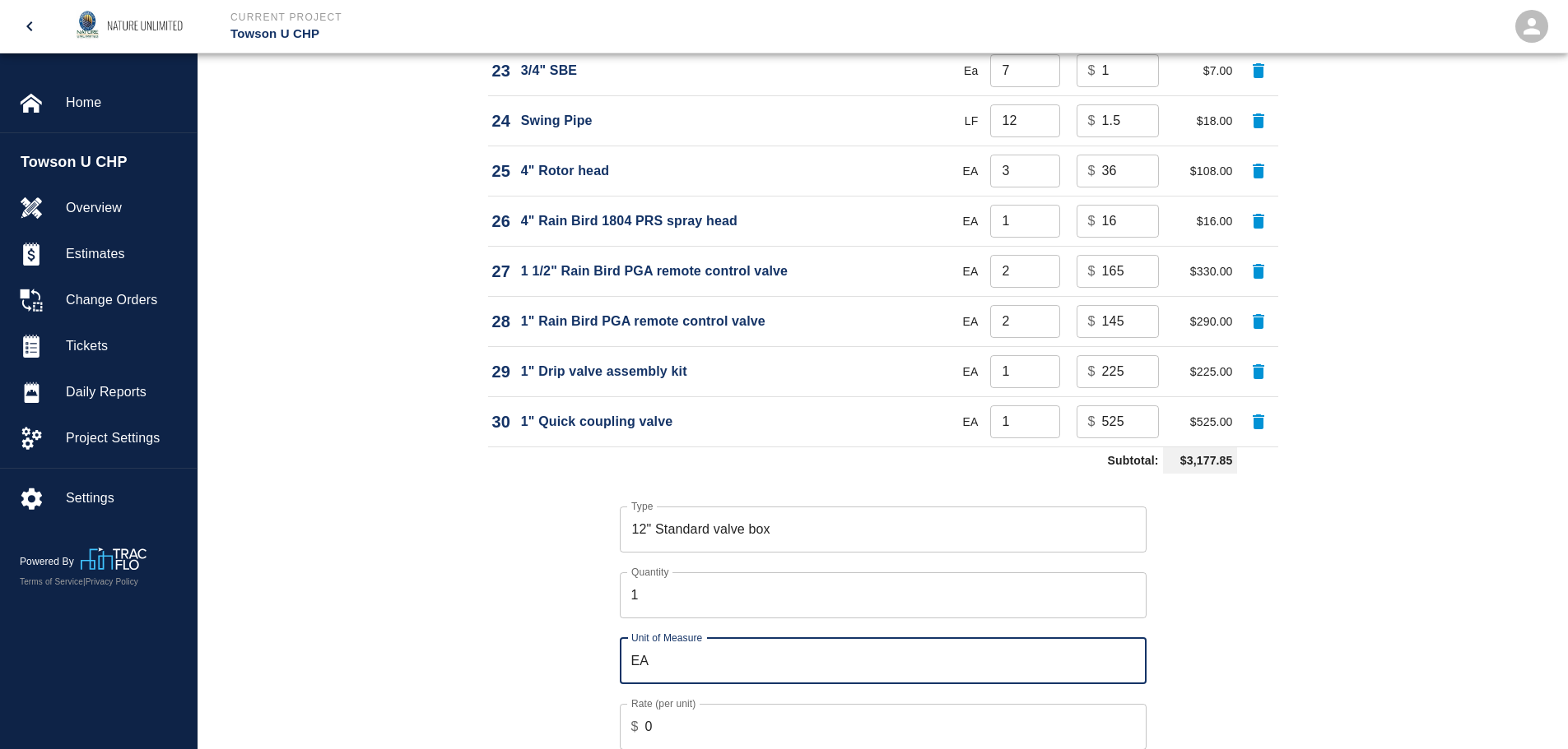
type input "EA"
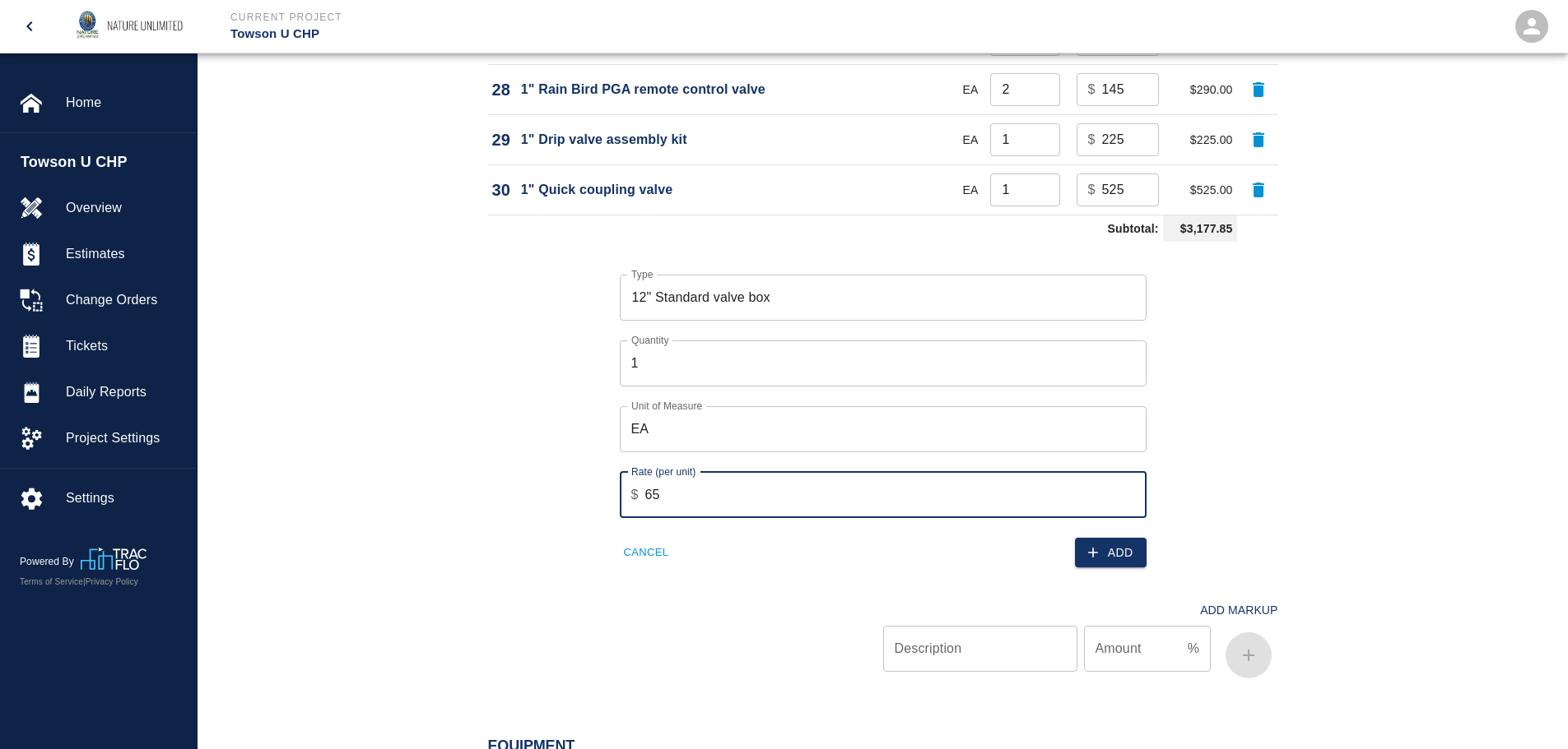
scroll to position [2720, 0]
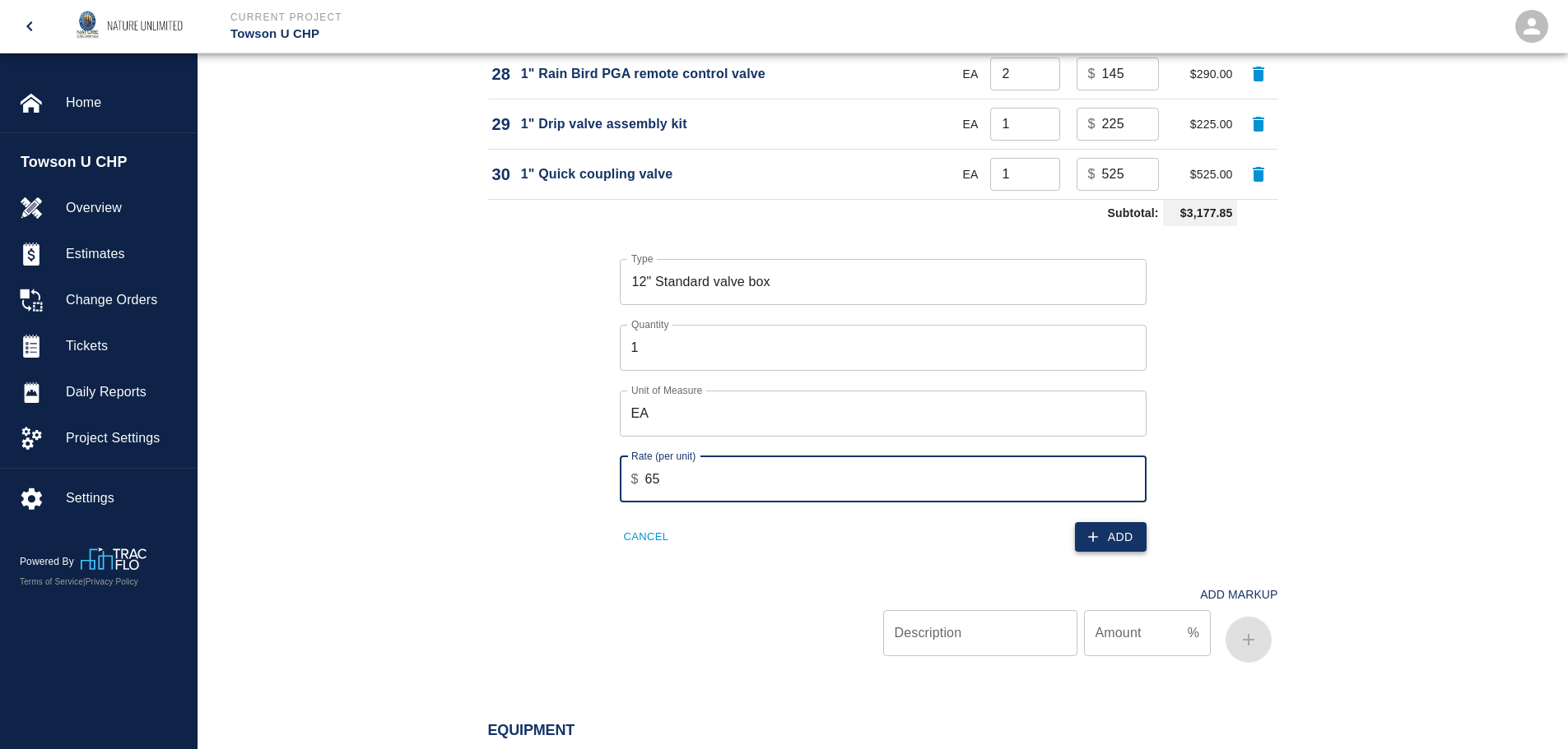
type input "65"
click at [1118, 532] on button "Add" at bounding box center [1110, 538] width 72 height 31
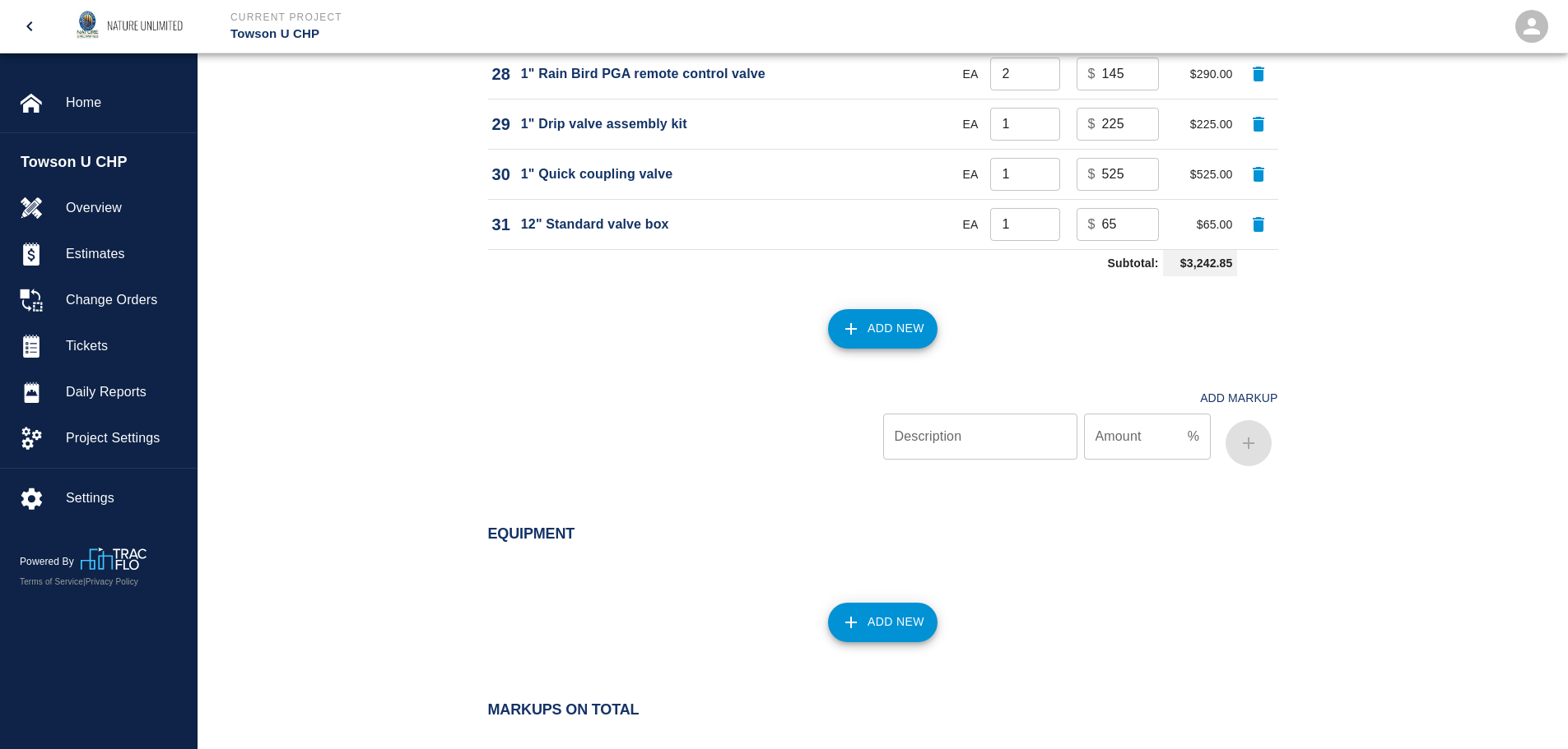
click at [868, 329] on button "Add New" at bounding box center [883, 328] width 109 height 39
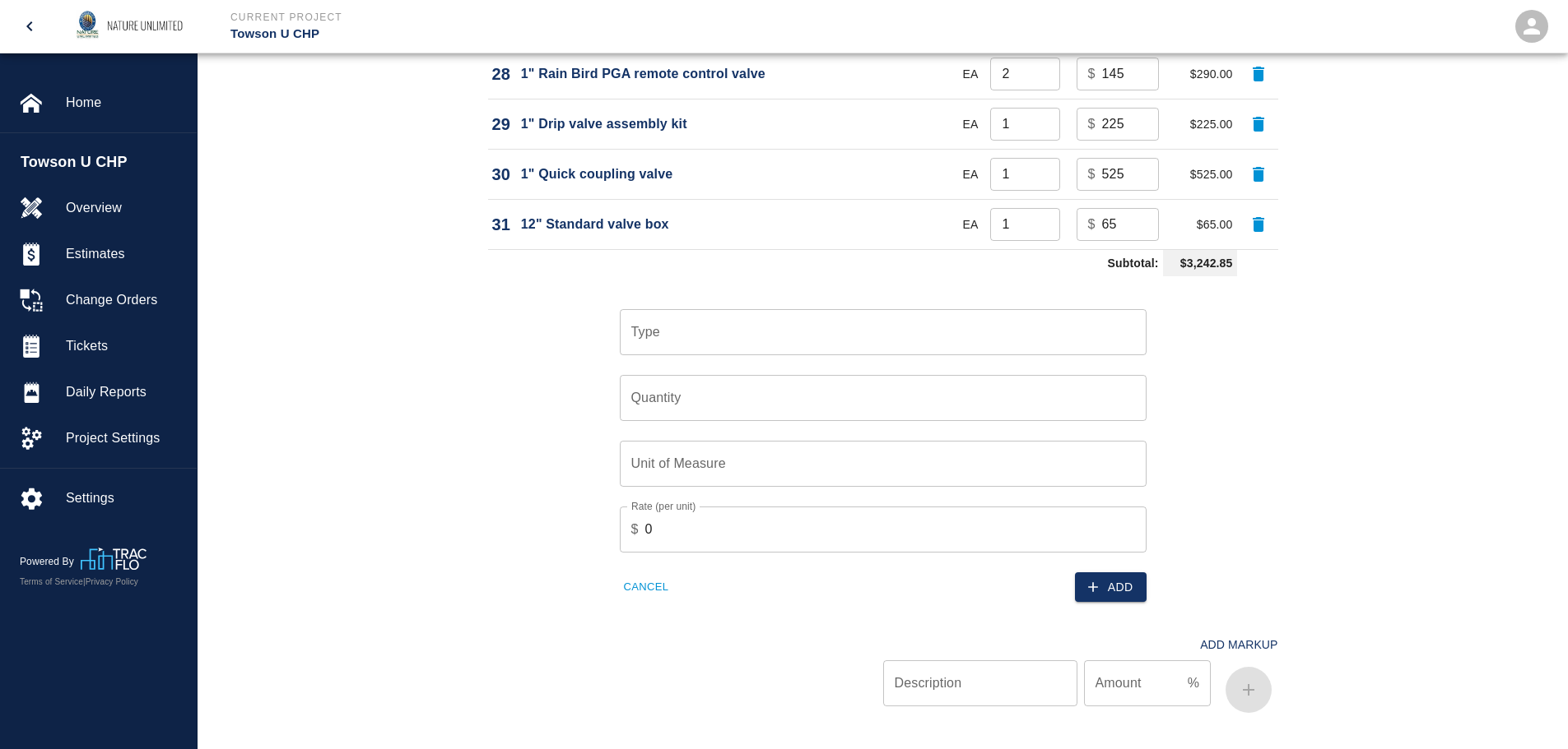
click at [872, 333] on input "Type" at bounding box center [882, 332] width 511 height 32
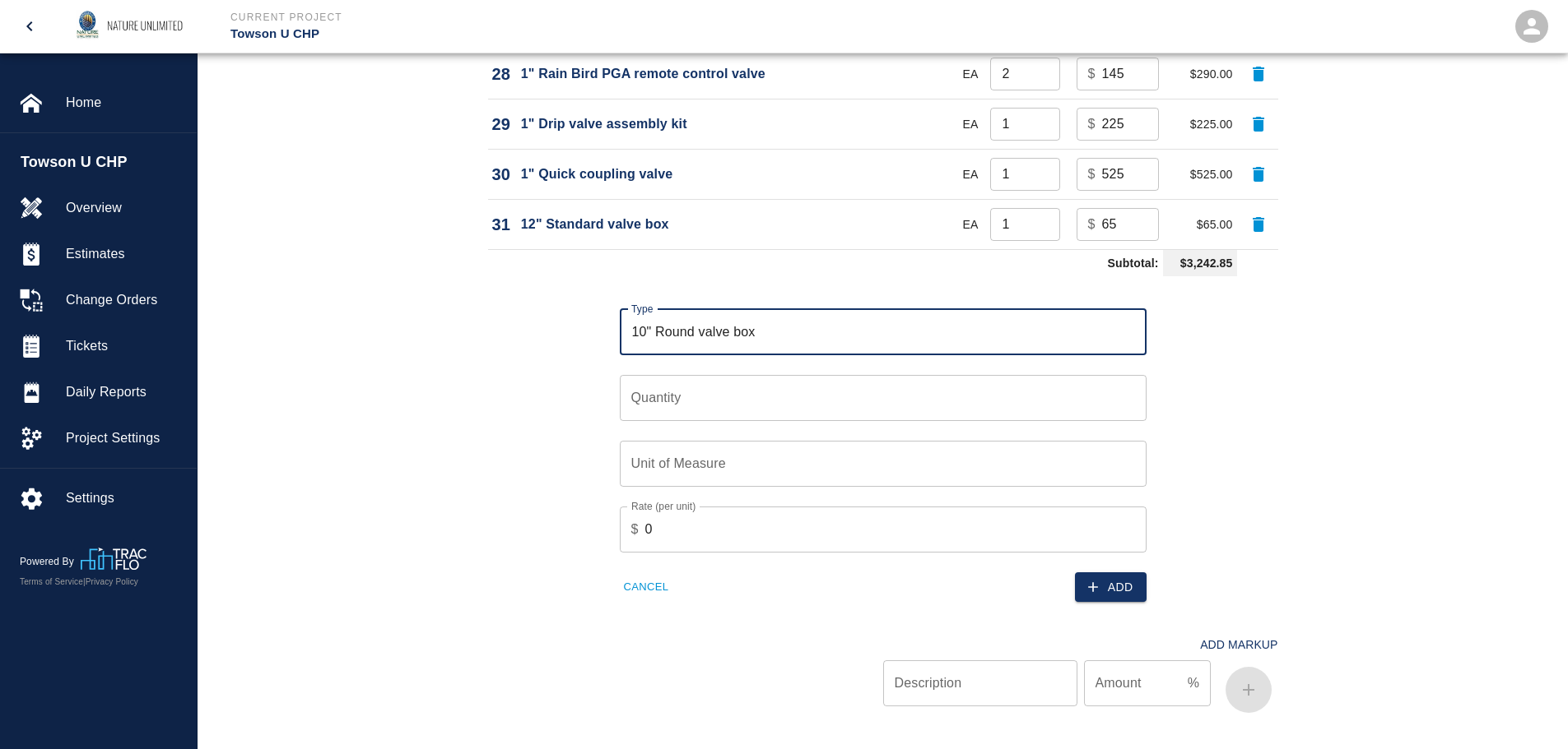
type input "10" Round valve box"
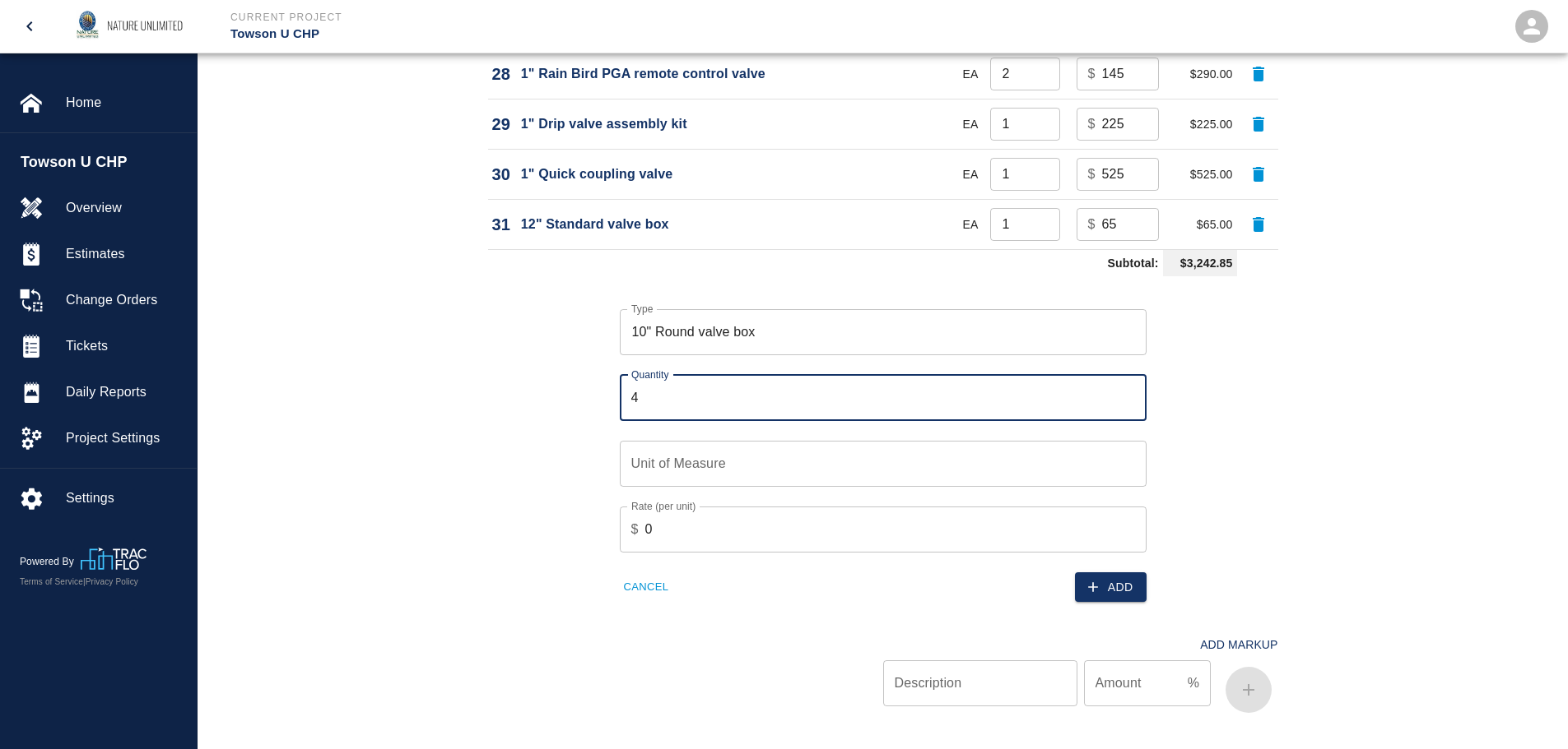
type input "4"
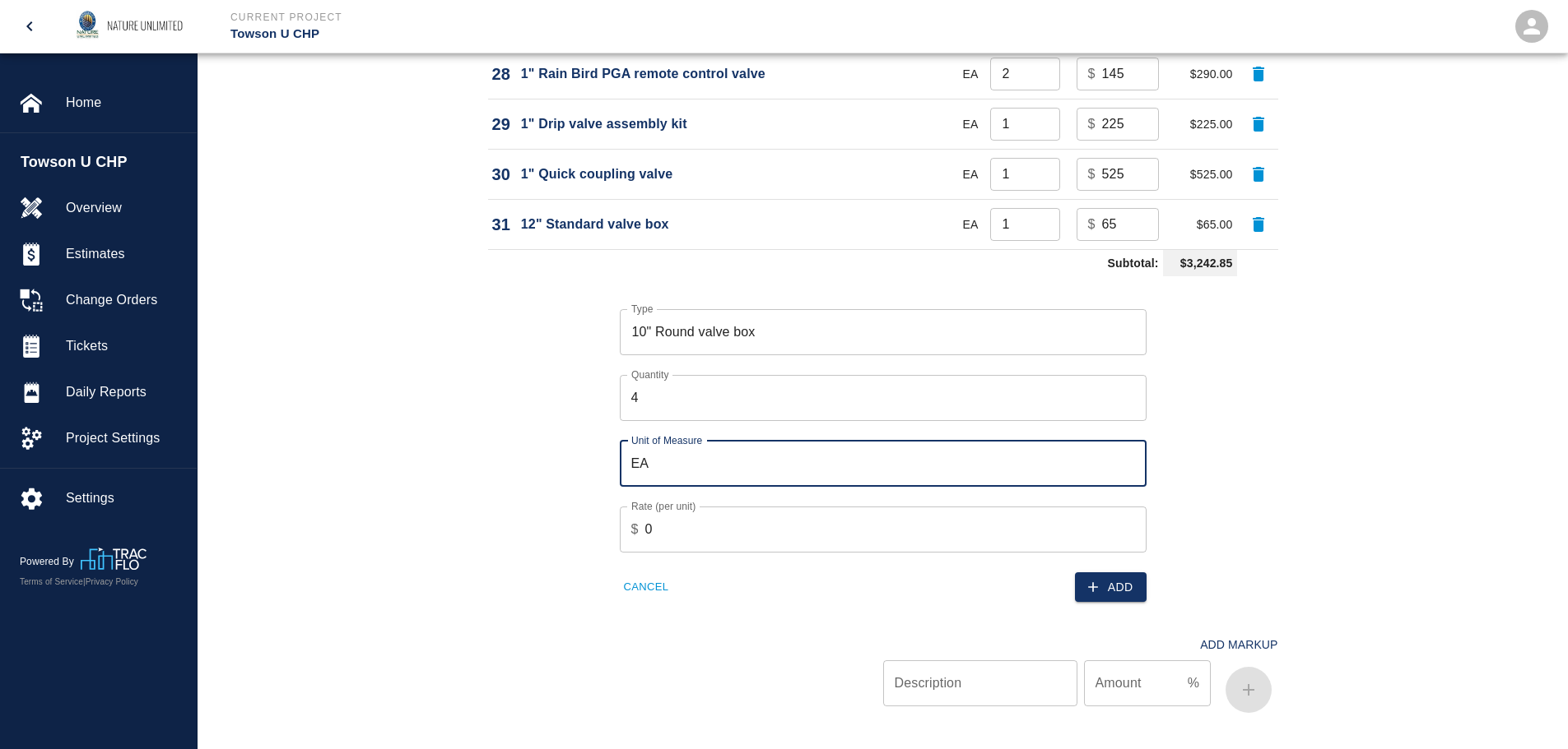
type input "EA"
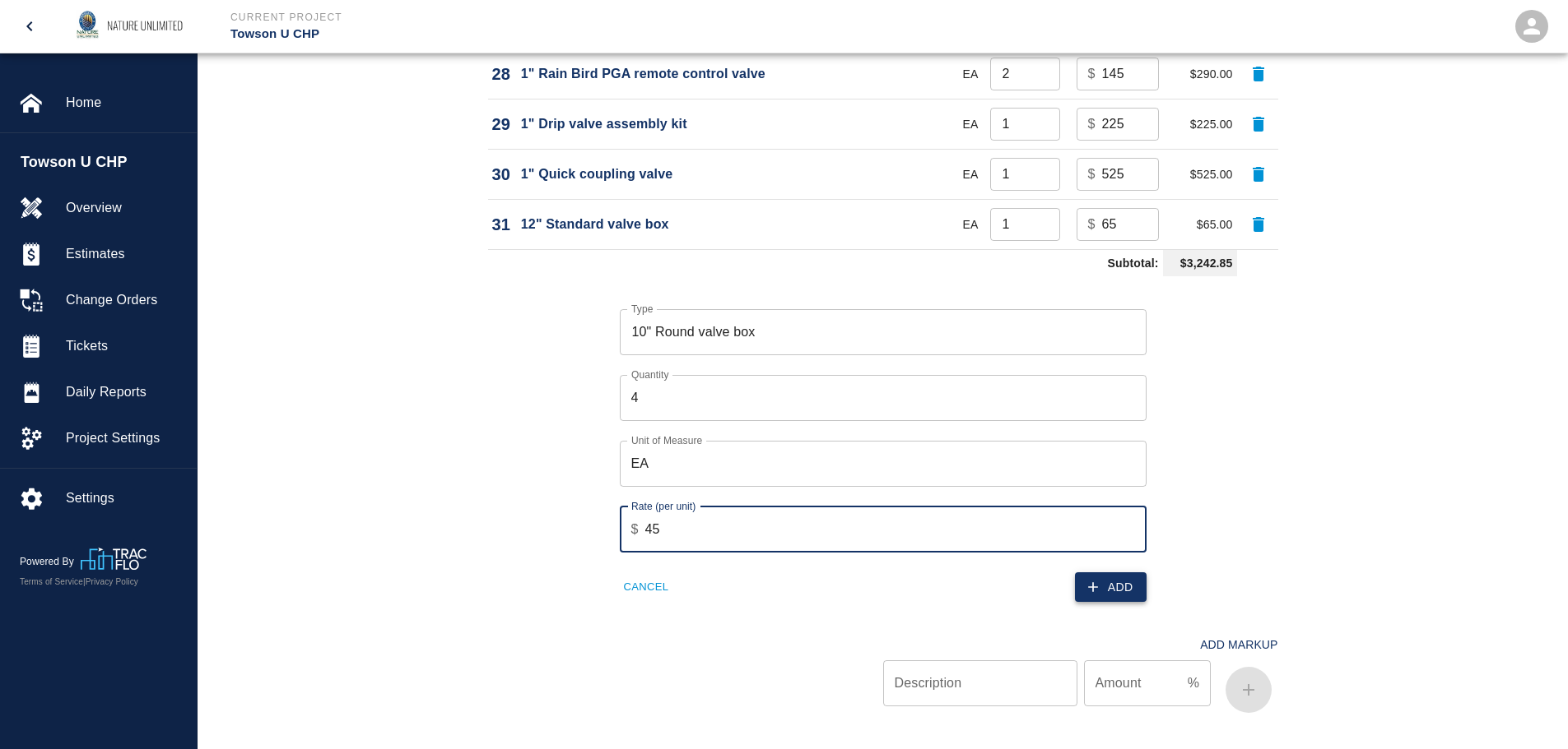
type input "45"
click at [1120, 597] on button "Add" at bounding box center [1110, 588] width 72 height 31
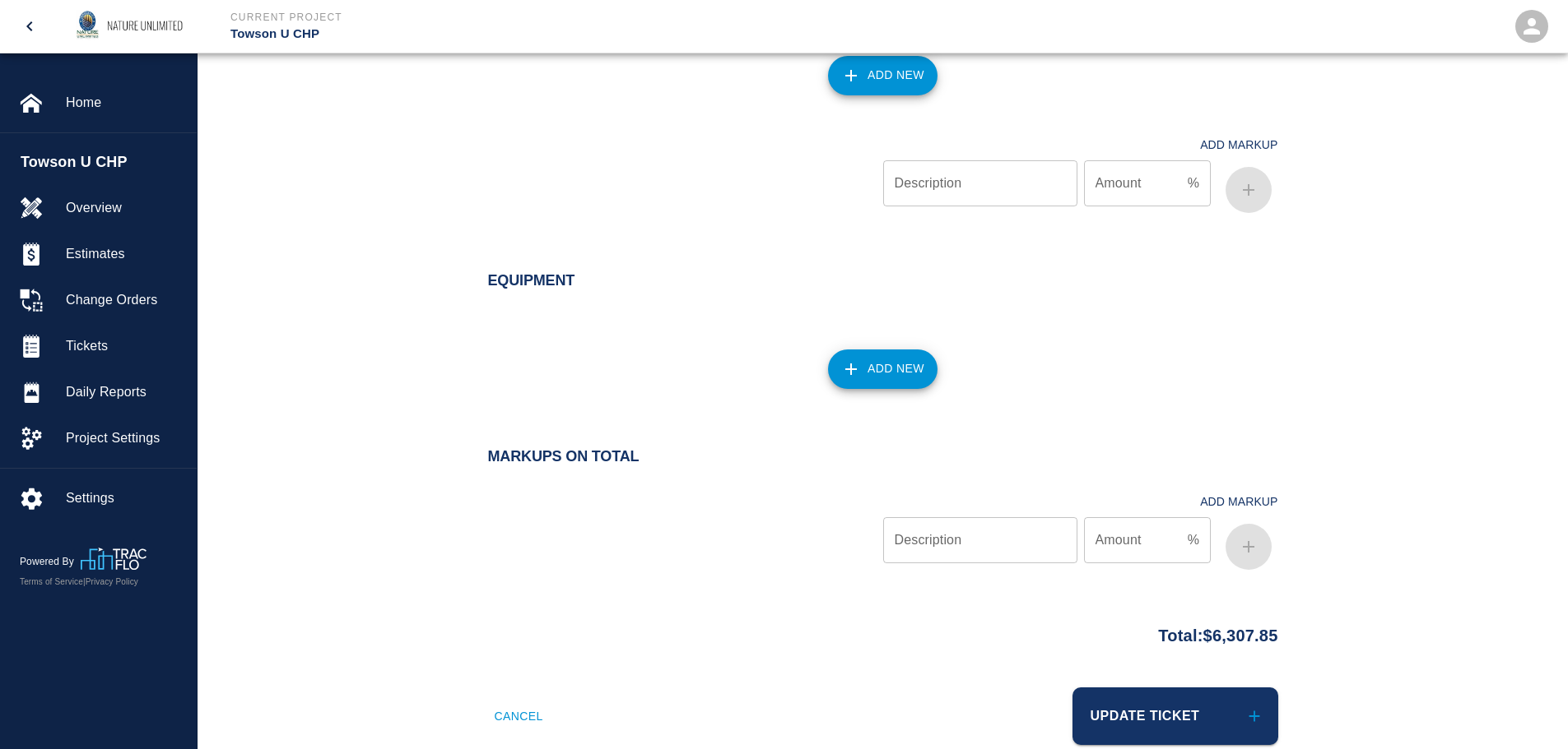
scroll to position [3058, 0]
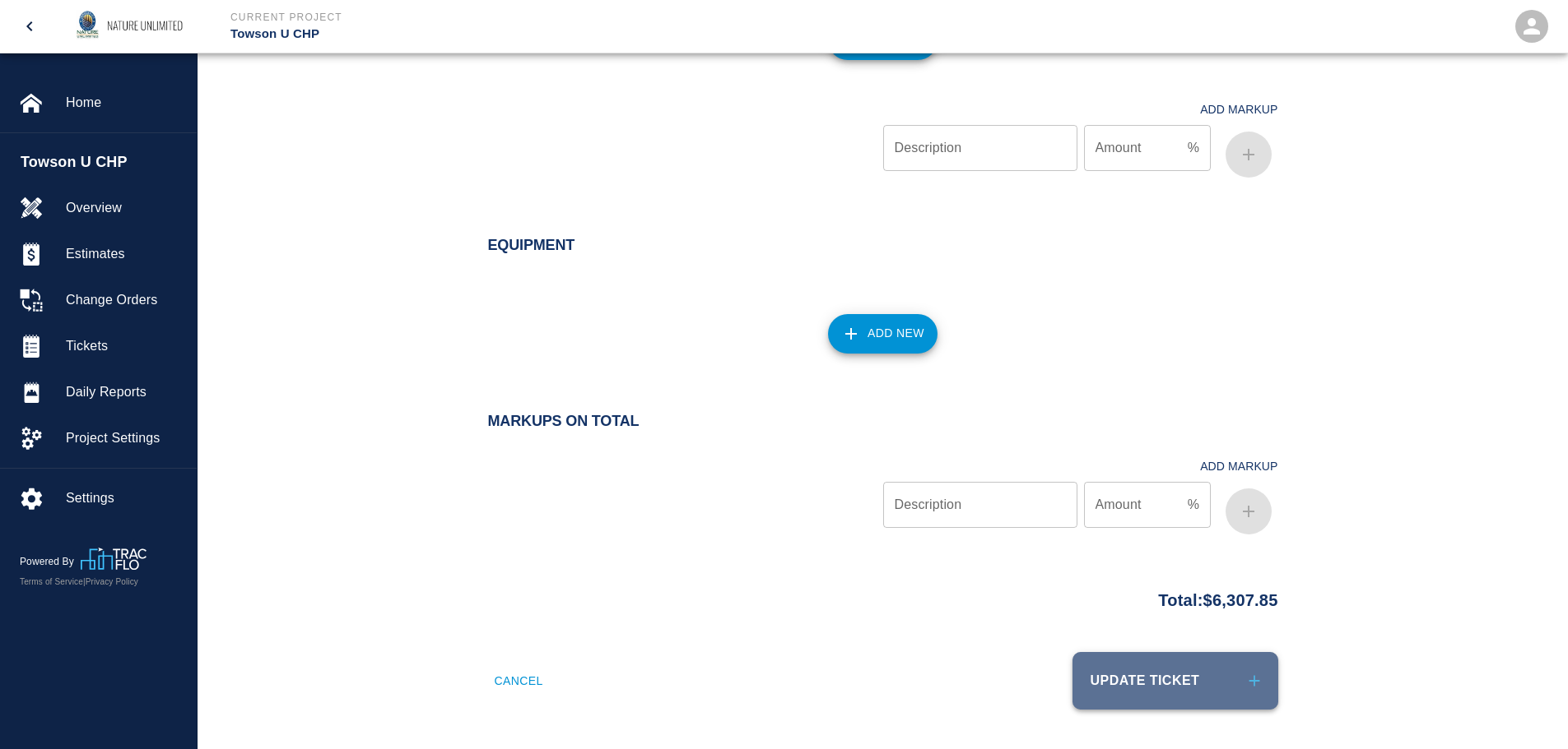
click at [1219, 689] on button "Update Ticket" at bounding box center [1175, 681] width 205 height 58
